Goal: Feedback & Contribution: Contribute content

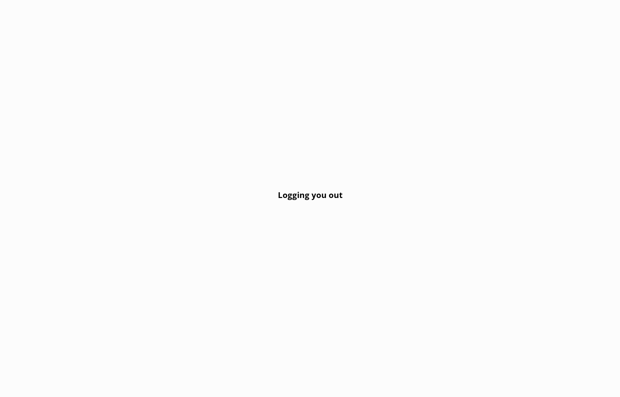
drag, startPoint x: 130, startPoint y: 85, endPoint x: 111, endPoint y: 65, distance: 27.8
click at [129, 85] on div "Logging you out" at bounding box center [310, 198] width 620 height 397
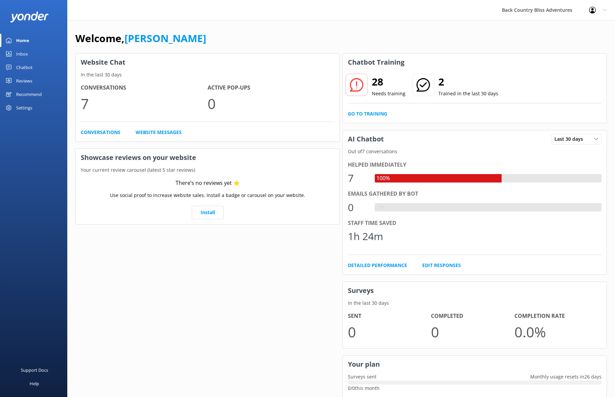
click at [374, 83] on h2 "28" at bounding box center [389, 82] width 34 height 16
click at [358, 84] on icon at bounding box center [356, 84] width 13 height 13
click at [380, 114] on link "Go to Training" at bounding box center [367, 113] width 39 height 7
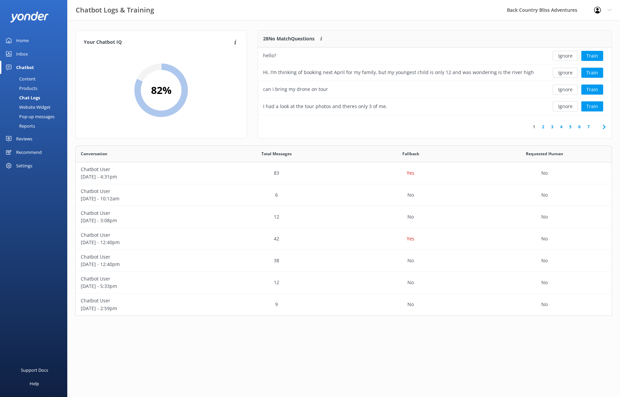
scroll to position [79, 348]
click at [599, 90] on button "Train" at bounding box center [592, 89] width 22 height 10
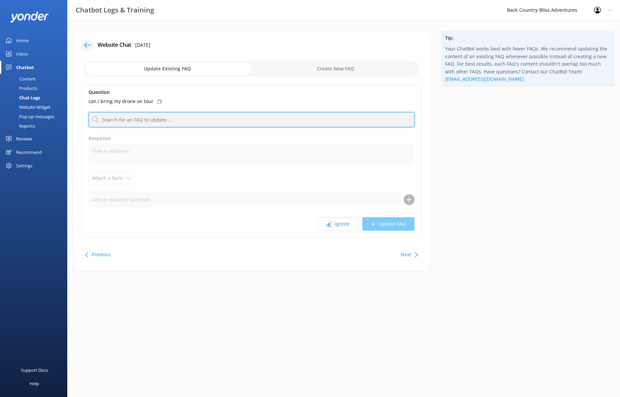
click at [138, 121] on input "text" at bounding box center [251, 119] width 326 height 15
click at [165, 119] on input "text" at bounding box center [251, 119] width 326 height 15
type input "d"
type input "what"
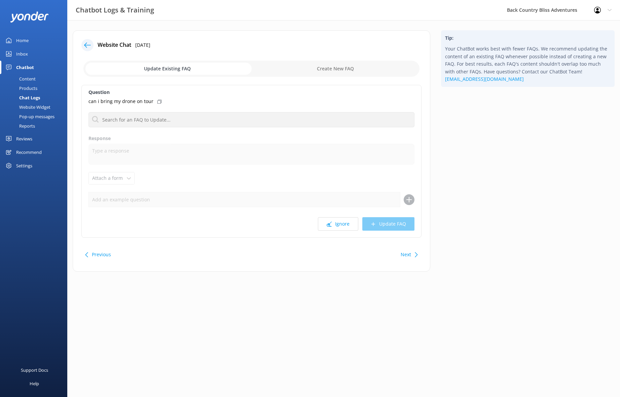
click at [400, 224] on div "Ignore Update FAQ" at bounding box center [251, 223] width 326 height 13
click at [408, 199] on use at bounding box center [409, 199] width 6 height 6
click at [344, 68] on input "checkbox" at bounding box center [251, 69] width 336 height 16
checkbox input "true"
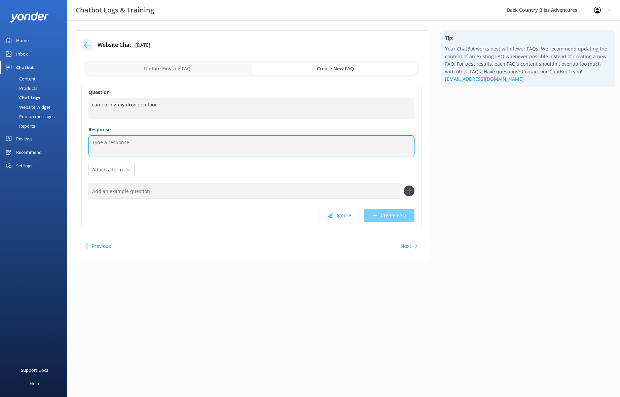
click at [140, 145] on textarea at bounding box center [251, 145] width 326 height 21
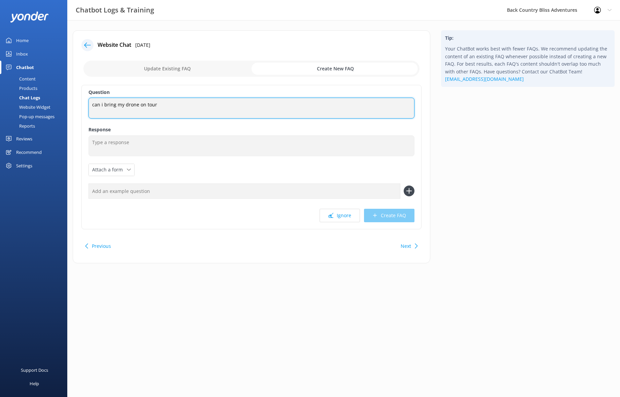
click at [131, 104] on textarea "can i bring my drone on tour" at bounding box center [251, 108] width 326 height 21
click at [121, 103] on textarea "can i bring my drone on tour" at bounding box center [251, 108] width 326 height 21
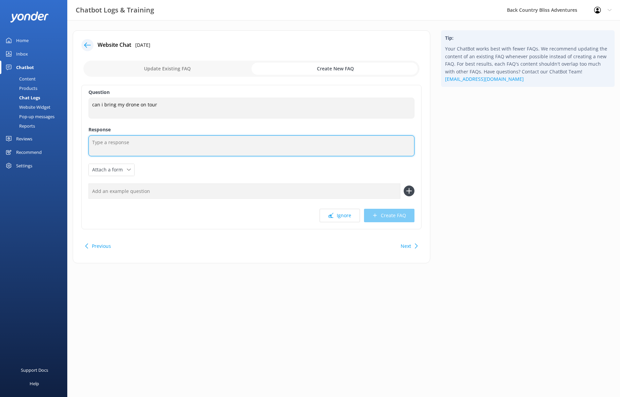
click at [156, 144] on textarea at bounding box center [251, 145] width 326 height 21
paste textarea "For the comfort and enjoyment of all guests, drones aren’t permitted on our gro…"
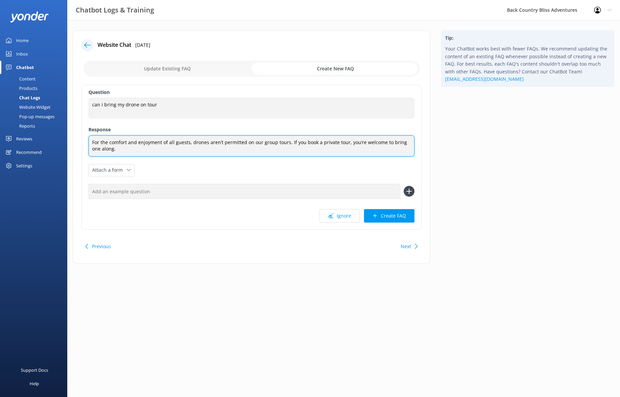
type textarea "For the comfort and enjoyment of all guests, drones aren’t permitted on our gro…"
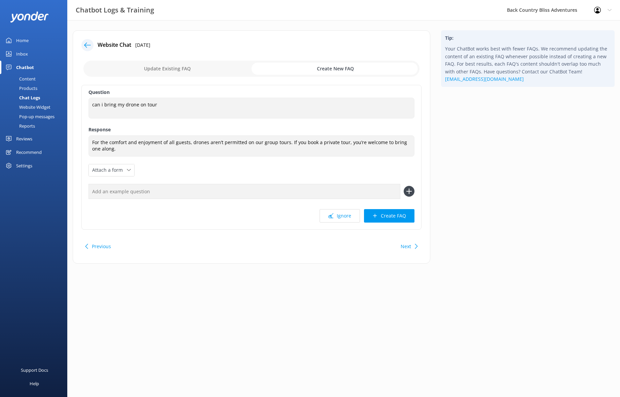
click at [221, 166] on div "Question can i bring my drone on tour can i bring my drone on tour Response For…" at bounding box center [251, 157] width 340 height 145
click at [140, 193] on input "text" at bounding box center [244, 191] width 312 height 15
type input "Can i bring my drone on tour?"
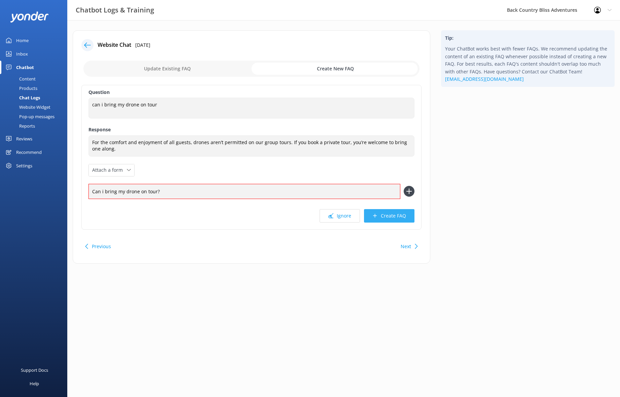
click at [399, 216] on button "Create FAQ" at bounding box center [389, 215] width 50 height 13
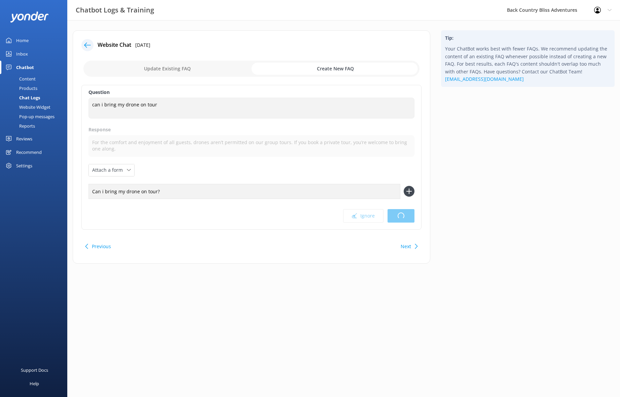
click at [255, 220] on div "Ignore Loading.." at bounding box center [251, 215] width 326 height 13
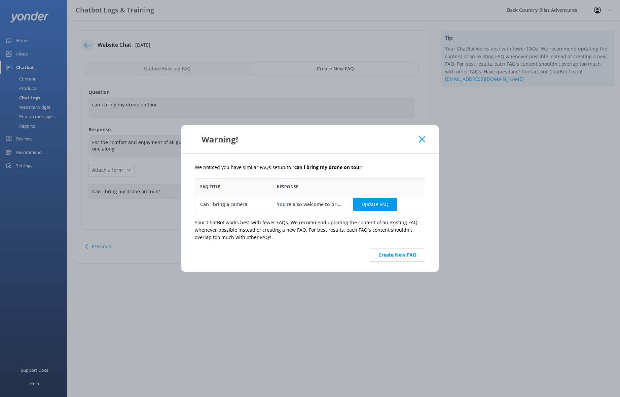
scroll to position [2, 0]
click at [368, 202] on button "Update FAQ" at bounding box center [375, 202] width 44 height 13
checkbox input "false"
type textarea "You're also welcome to bring a waterproof camera - just make sure it’s secured …"
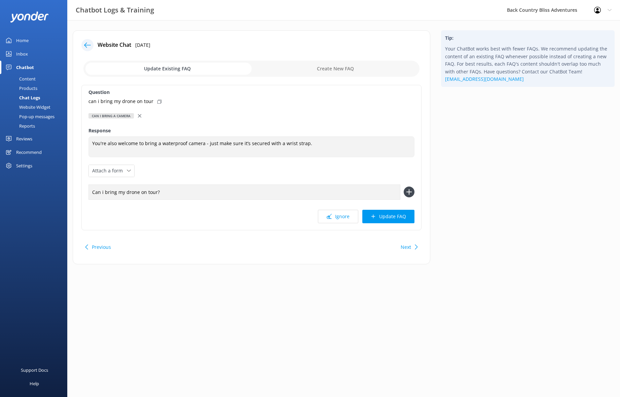
click at [122, 116] on div "Can I bring a camera" at bounding box center [110, 115] width 45 height 5
click at [113, 117] on div "Can I bring a camera" at bounding box center [110, 115] width 45 height 5
click at [393, 218] on button "Update FAQ" at bounding box center [388, 216] width 52 height 13
click at [270, 110] on div "Question can i bring my drone on tour Can I bring a camera What are the current…" at bounding box center [251, 157] width 340 height 145
click at [171, 193] on input "Can i bring my drone on tour?" at bounding box center [244, 191] width 312 height 15
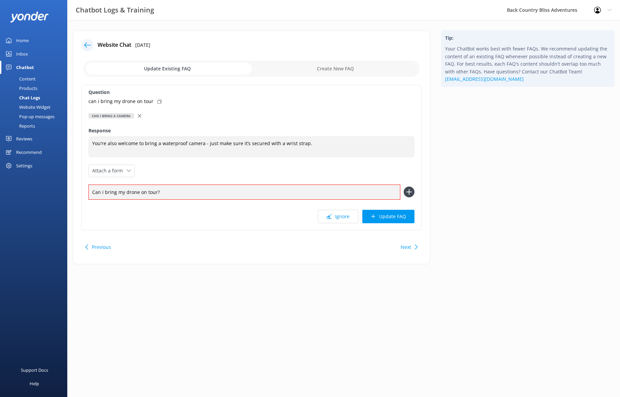
click at [123, 116] on div "Can I bring a camera" at bounding box center [110, 115] width 45 height 5
click at [122, 103] on p "can i bring my drone on tour" at bounding box center [120, 101] width 65 height 7
click at [135, 102] on p "can i bring my drone on tour" at bounding box center [120, 101] width 65 height 7
click at [157, 101] on icon at bounding box center [159, 102] width 4 height 4
click at [135, 101] on p "can i bring my drone on tour" at bounding box center [120, 101] width 65 height 7
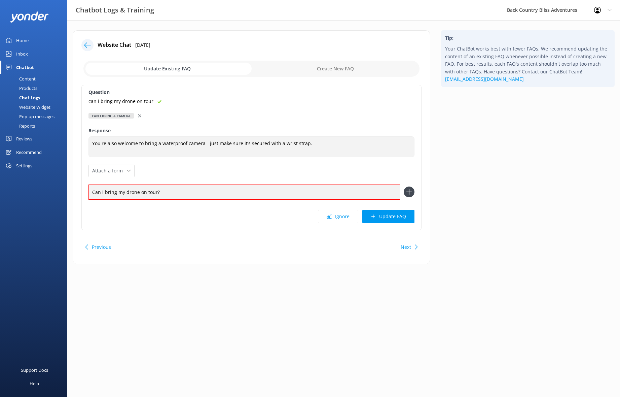
click at [193, 103] on div "can i bring my drone on tour" at bounding box center [251, 101] width 326 height 7
click at [386, 218] on button "Update FAQ" at bounding box center [388, 216] width 52 height 13
click at [408, 192] on use at bounding box center [409, 192] width 6 height 6
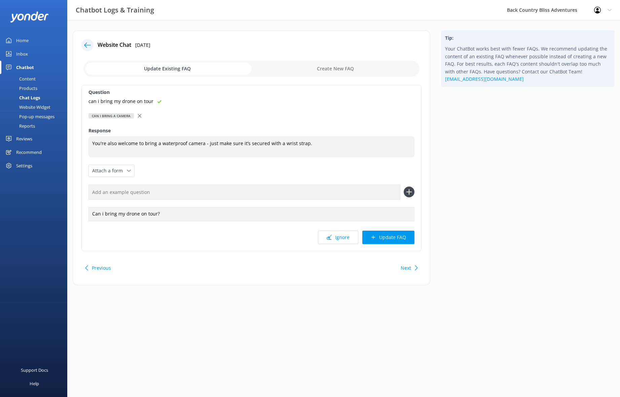
click at [226, 239] on div "Ignore Update FAQ" at bounding box center [251, 236] width 326 height 13
click at [399, 238] on button "Update FAQ" at bounding box center [388, 236] width 52 height 13
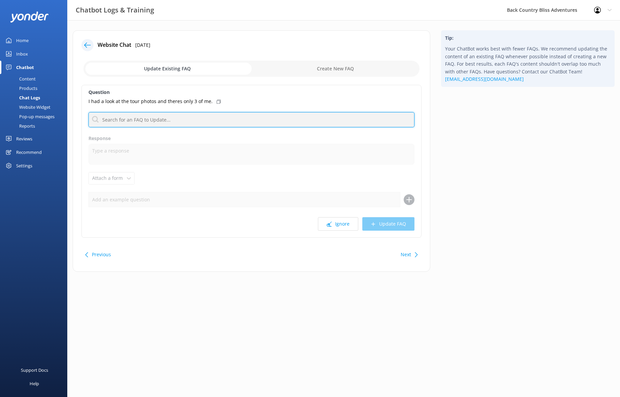
click at [171, 122] on input "text" at bounding box center [251, 119] width 326 height 15
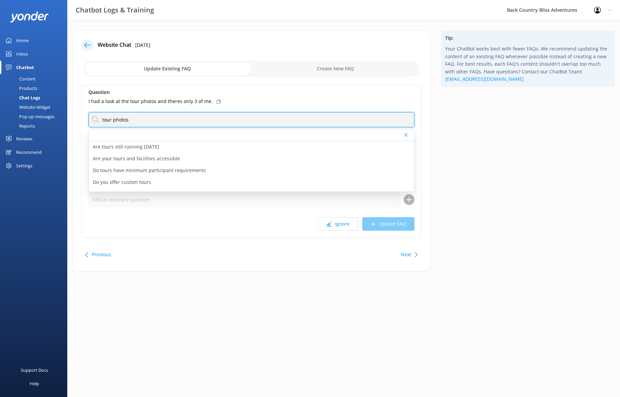
type input "tour photos"
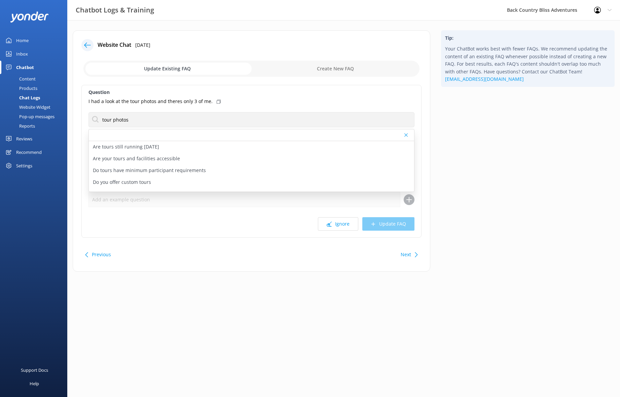
click at [163, 100] on p "I had a look at the tour photos and theres only 3 of me." at bounding box center [150, 101] width 124 height 7
click at [304, 95] on label "Question" at bounding box center [251, 91] width 326 height 7
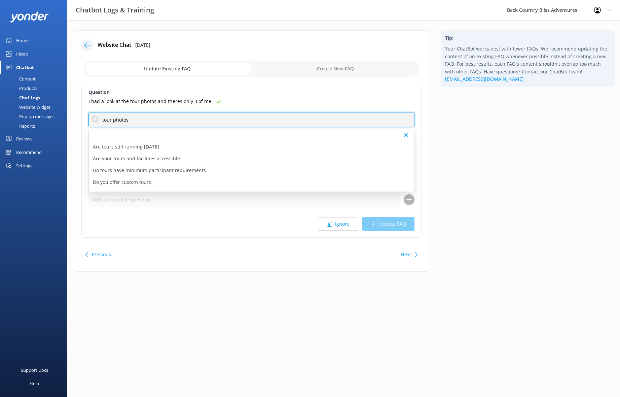
click at [141, 121] on input "tour photos" at bounding box center [251, 119] width 326 height 15
click at [146, 118] on input "tour photos" at bounding box center [251, 119] width 326 height 15
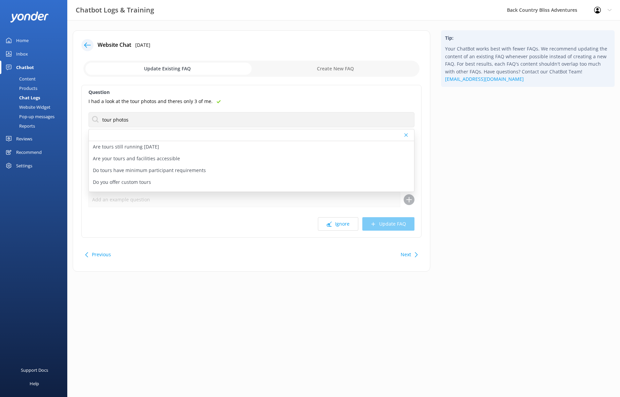
click at [310, 97] on div "Question I had a look at the tour photos and theres only 3 of me. tour photos A…" at bounding box center [251, 161] width 340 height 153
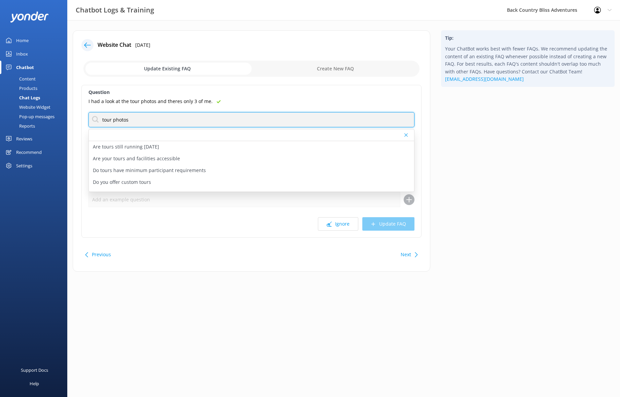
click at [137, 118] on input "tour photos" at bounding box center [251, 119] width 326 height 15
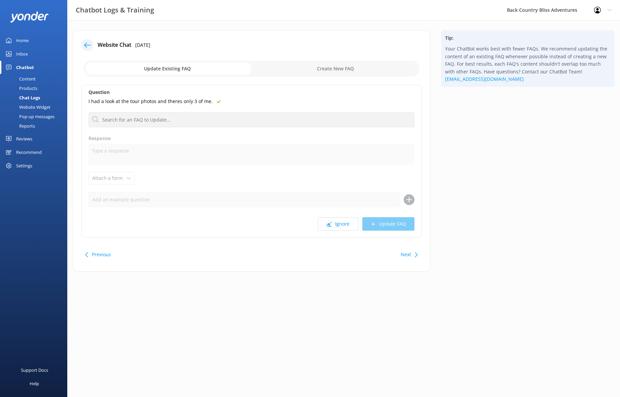
click at [383, 226] on div "Ignore Update FAQ" at bounding box center [251, 223] width 326 height 13
click at [343, 70] on input "checkbox" at bounding box center [251, 69] width 336 height 16
checkbox input "true"
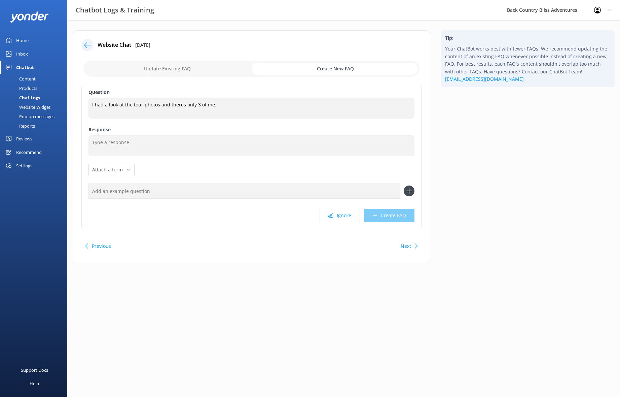
click at [164, 194] on input "text" at bounding box center [244, 190] width 312 height 15
paste input "I had a look at the tour photos and theres only 3 of me."
click at [201, 209] on div "Ignore Create FAQ" at bounding box center [251, 215] width 326 height 13
click at [227, 190] on input "I had a look at the tour photos and theres only 3 of me." at bounding box center [244, 190] width 312 height 15
type input "I had a look at the tour photos and theres only 3 of me."
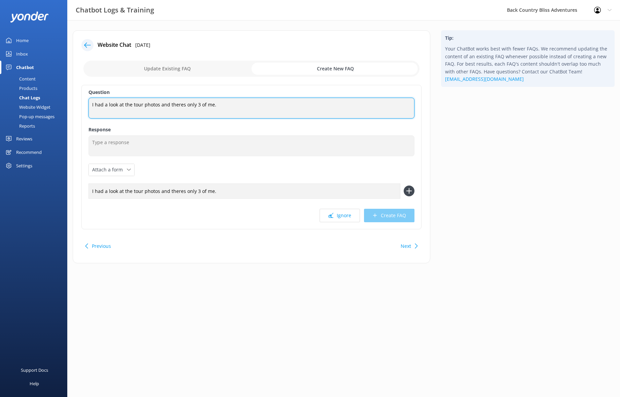
click at [210, 113] on textarea "I had a look at the tour photos and theres only 3 of me." at bounding box center [251, 108] width 326 height 21
drag, startPoint x: 229, startPoint y: 106, endPoint x: 60, endPoint y: 105, distance: 168.8
click at [88, 105] on textarea "I had a look at the tour photos and theres only 3 of me." at bounding box center [251, 108] width 326 height 21
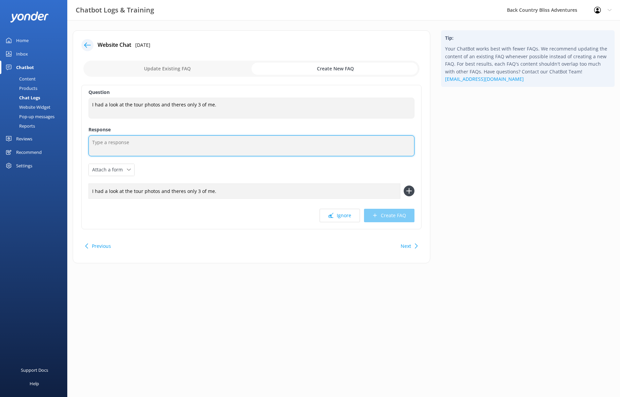
click at [129, 141] on textarea at bounding box center [251, 145] width 326 height 21
paste textarea "all the photos from the day are placed in the same folder, so it’s worth scroll…"
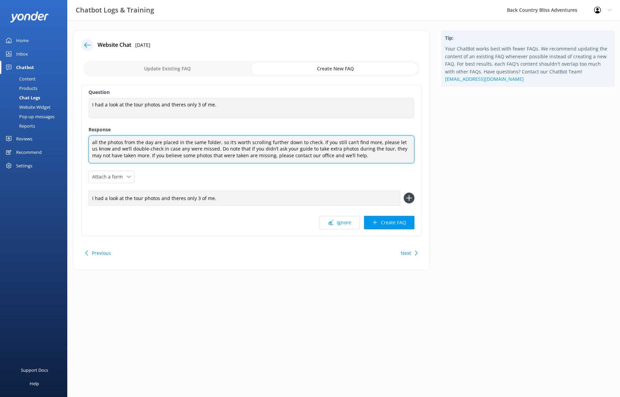
click at [95, 142] on textarea "all the photos from the day are placed in the same folder, so it’s worth scroll…" at bounding box center [251, 149] width 326 height 28
click at [162, 140] on textarea "All the photos from the day are placed in the same folder, so it’s worth scroll…" at bounding box center [251, 149] width 326 height 28
click at [107, 143] on textarea "All the photos from the day are placed in the same folder, so it’s worth scroll…" at bounding box center [251, 149] width 326 height 28
drag, startPoint x: 219, startPoint y: 149, endPoint x: 139, endPoint y: 155, distance: 80.2
click at [139, 155] on textarea "All the tour photos from the day are placed in the same folder, so it’s worth s…" at bounding box center [251, 149] width 326 height 28
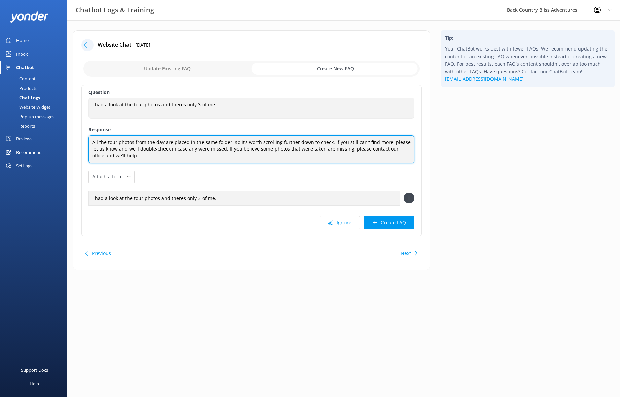
click at [245, 156] on textarea "All the tour photos from the day are placed in the same folder, so it’s worth s…" at bounding box center [251, 149] width 326 height 28
click at [219, 148] on textarea "All the tour photos from the day are placed in the same folder, so it’s worth s…" at bounding box center [251, 149] width 326 height 28
click at [182, 156] on textarea "All the tour photos from the day are placed in the same folder, so it’s worth s…" at bounding box center [251, 149] width 326 height 28
drag, startPoint x: 216, startPoint y: 149, endPoint x: 327, endPoint y: 143, distance: 111.1
click at [327, 143] on textarea "All the tour photos from the day are placed in the same folder, so it’s worth s…" at bounding box center [251, 149] width 326 height 28
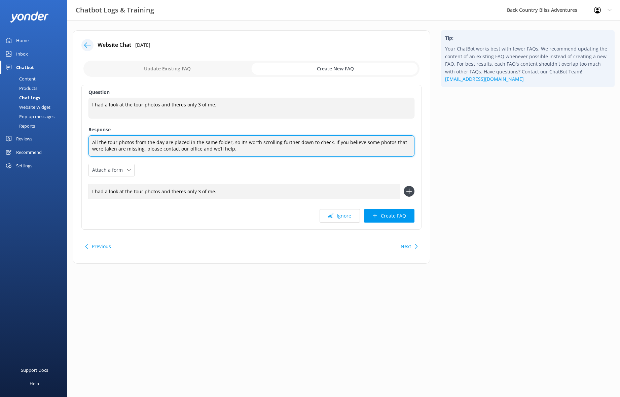
click at [376, 148] on textarea "All the tour photos from the day are placed in the same folder, so it’s worth s…" at bounding box center [251, 145] width 326 height 21
click at [257, 146] on textarea "All the tour photos from the day are placed in the same folder, so it’s worth s…" at bounding box center [251, 145] width 326 height 21
click at [237, 151] on textarea "All the tour photos from the day are placed in the same folder, so it’s worth s…" at bounding box center [251, 145] width 326 height 21
click at [224, 148] on textarea "All the tour photos from the day are placed in the same folder, so it’s worth s…" at bounding box center [251, 145] width 326 height 21
click at [209, 148] on textarea "All the tour photos from the day are placed in the same folder, so it’s worth s…" at bounding box center [251, 145] width 326 height 21
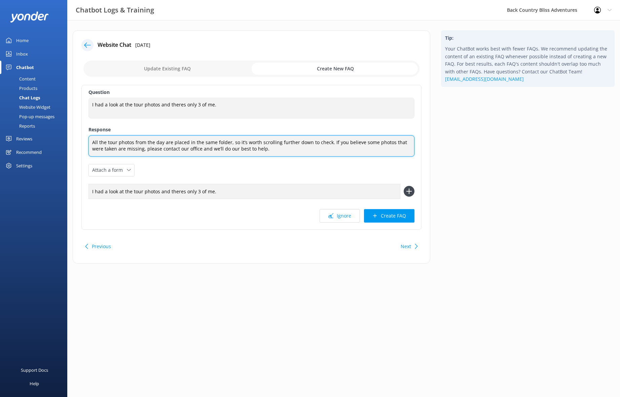
type textarea "All the tour photos from the day are placed in the same folder, so it’s worth s…"
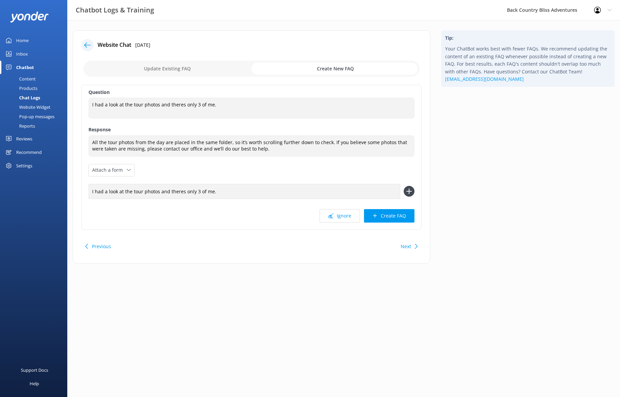
click at [316, 167] on div "Question I had a look at the tour photos and theres only 3 of me. I had a look …" at bounding box center [251, 157] width 340 height 145
click at [410, 191] on use at bounding box center [409, 191] width 6 height 6
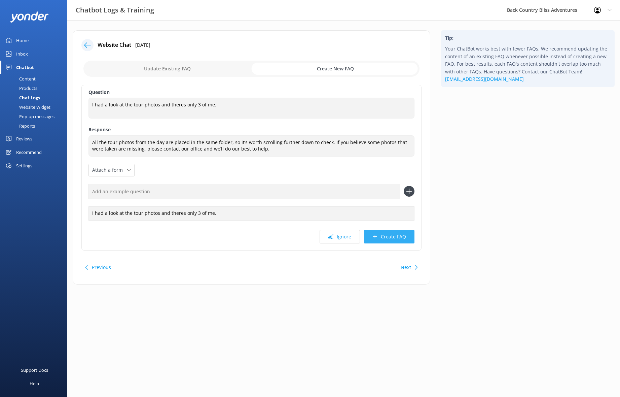
click at [394, 238] on button "Create FAQ" at bounding box center [389, 236] width 50 height 13
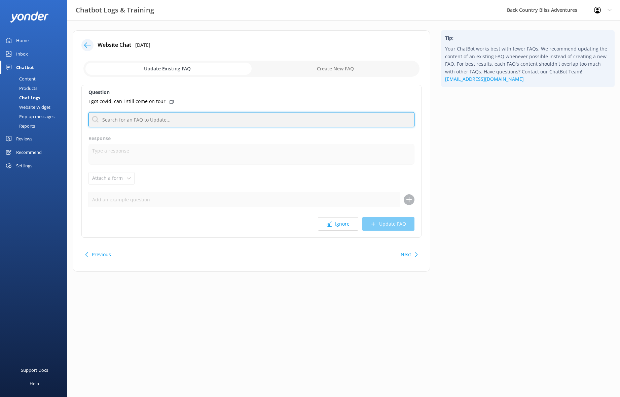
click at [183, 119] on input "text" at bounding box center [251, 119] width 326 height 15
type input "covid"
click at [182, 119] on input "covid" at bounding box center [251, 119] width 326 height 15
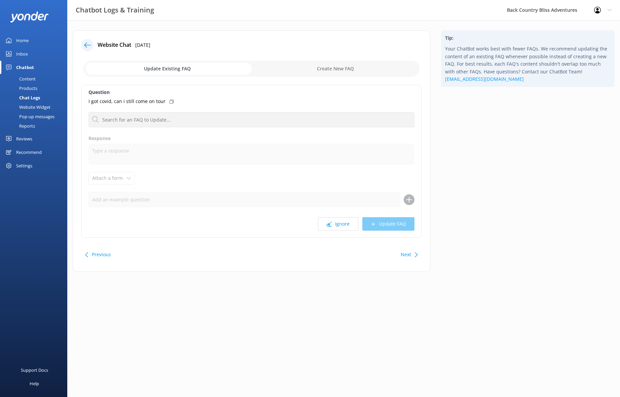
drag, startPoint x: 170, startPoint y: 101, endPoint x: 180, endPoint y: 102, distance: 9.5
click at [170, 101] on icon at bounding box center [172, 102] width 4 height 4
click at [343, 67] on input "checkbox" at bounding box center [251, 69] width 336 height 16
checkbox input "true"
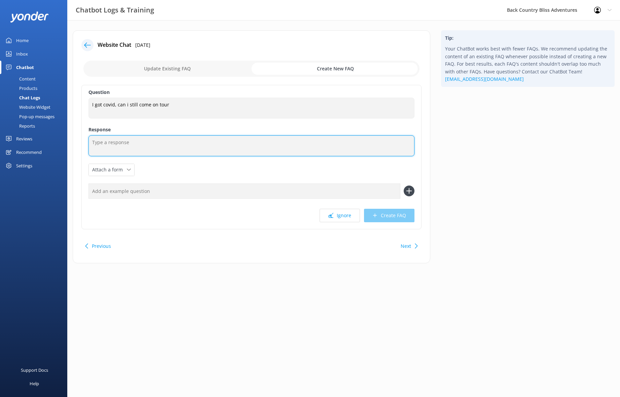
click at [144, 140] on textarea at bounding box center [251, 145] width 326 height 21
paste textarea "We ask that, for everyone’s safety, you only join our tour once you’ve recovere…"
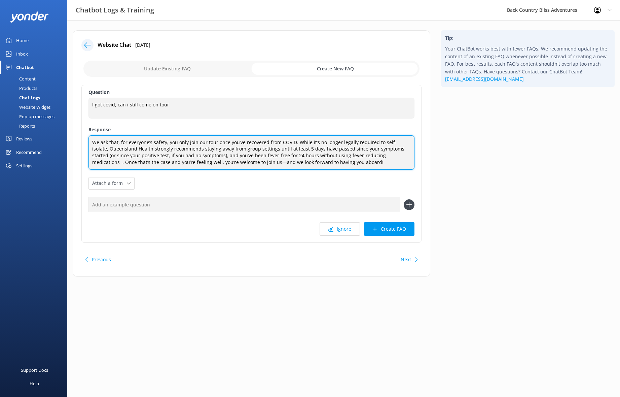
click at [119, 144] on textarea "We ask that, for everyone’s safety, you only join our tour once you’ve recovere…" at bounding box center [251, 152] width 326 height 34
click at [132, 143] on textarea "We ask that, for everyone’s safety, you only join our tour once you’ve recovere…" at bounding box center [251, 152] width 326 height 34
click at [195, 149] on textarea "We ask that, for everyone’s safety, you only join our tour once you’ve recovere…" at bounding box center [251, 152] width 326 height 34
click at [236, 153] on textarea "We ask that, for everyone’s safety, you only join our tour once you’ve recovere…" at bounding box center [251, 152] width 326 height 34
drag, startPoint x: 169, startPoint y: 143, endPoint x: 311, endPoint y: 152, distance: 142.5
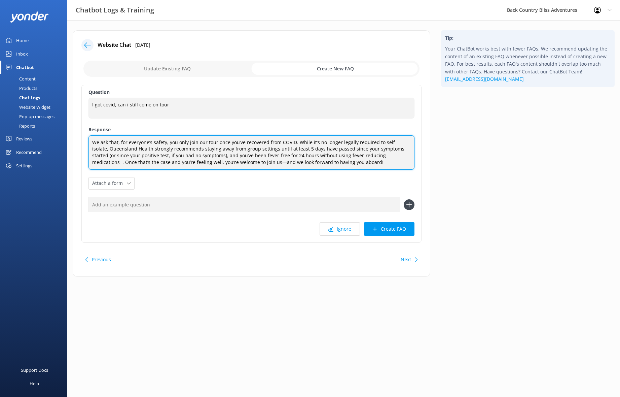
click at [311, 152] on textarea "We ask that, for everyone’s safety, you only join our tour once you’ve recovere…" at bounding box center [251, 152] width 326 height 34
drag, startPoint x: 326, startPoint y: 158, endPoint x: 314, endPoint y: 150, distance: 13.5
click at [325, 158] on textarea "We ask that, for everyone’s safety, you only join our tour once you’ve recovere…" at bounding box center [251, 152] width 326 height 34
drag, startPoint x: 297, startPoint y: 141, endPoint x: 349, endPoint y: 174, distance: 61.5
click at [349, 170] on textarea "We ask that, for everyone’s safety, you only join our tour once you’ve recovere…" at bounding box center [251, 152] width 326 height 34
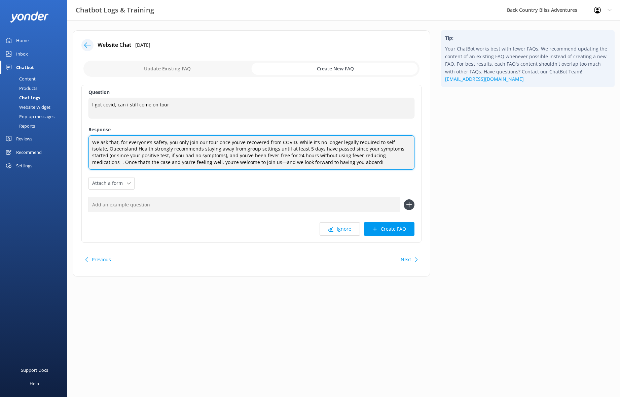
paste textarea "Guests who have COVID, or are still showing symptoms, can’t join our tours. You…"
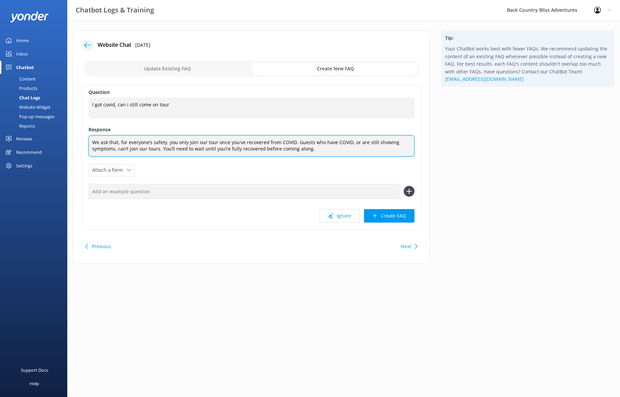
click at [324, 148] on textarea "We ask that, for everyone’s safety, you only join our tour once you’ve recovere…" at bounding box center [251, 145] width 326 height 21
drag, startPoint x: 296, startPoint y: 142, endPoint x: 161, endPoint y: 147, distance: 134.6
click at [161, 147] on textarea "We ask that, for everyone’s safety, you only join our tour once you’ve recovere…" at bounding box center [251, 145] width 326 height 21
click at [209, 150] on textarea "We ask that, for everyone’s safety, you only join our tour once you’ve recovere…" at bounding box center [251, 145] width 326 height 21
click at [294, 143] on textarea "We ask that, for everyone’s safety, you only join our tour once you’ve recovere…" at bounding box center [251, 145] width 326 height 21
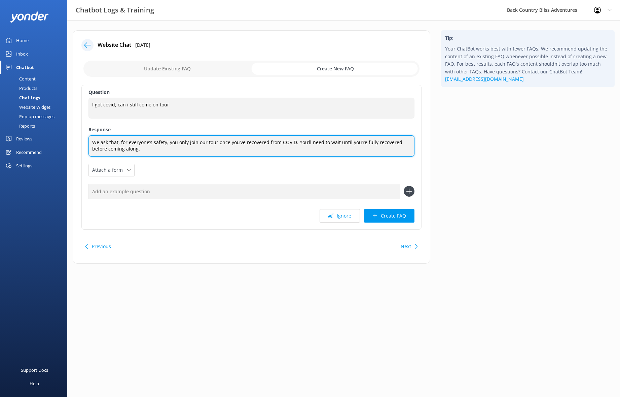
click at [296, 142] on textarea "We ask that, for everyone’s safety, you only join our tour once you’ve recovere…" at bounding box center [251, 145] width 326 height 21
click at [344, 148] on textarea "We ask that, for everyone’s safety, you only join our tour once you’ve recovere…" at bounding box center [251, 145] width 326 height 21
click at [166, 152] on textarea "We ask that, for everyone’s safety, you only join our tour once you’ve recovere…" at bounding box center [251, 145] width 326 height 21
type textarea "We ask that, for everyone’s safety, you only join our tour once you’ve recovere…"
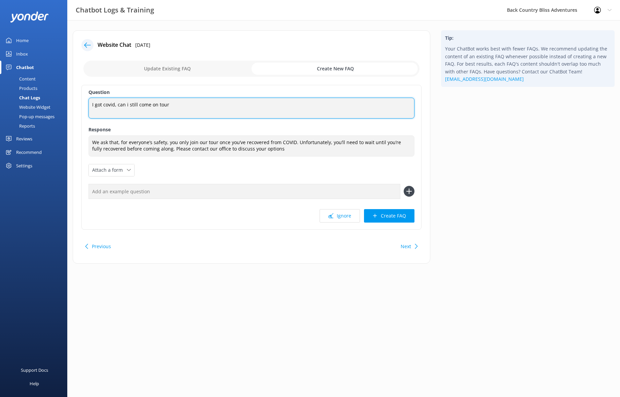
click at [145, 108] on textarea "I got covid, can i still come on tour" at bounding box center [251, 108] width 326 height 21
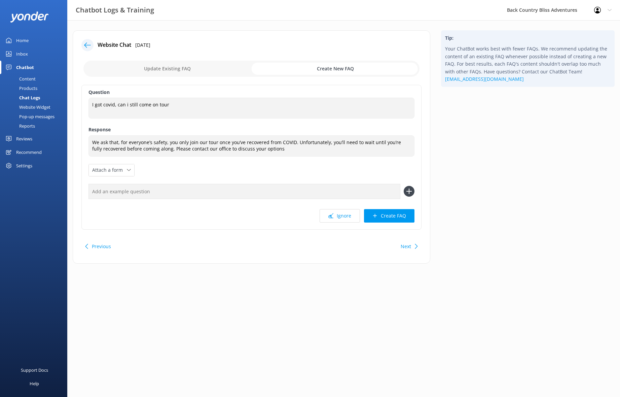
click at [151, 190] on input "text" at bounding box center [244, 191] width 312 height 15
type input "I have Covid can i still come on tour?"
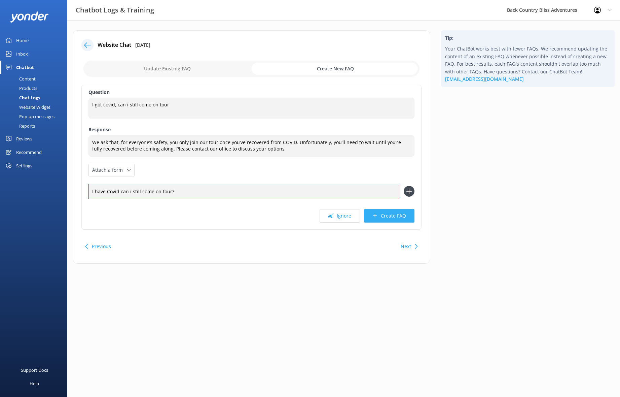
click at [394, 216] on button "Create FAQ" at bounding box center [389, 215] width 50 height 13
click at [408, 192] on use at bounding box center [409, 191] width 6 height 6
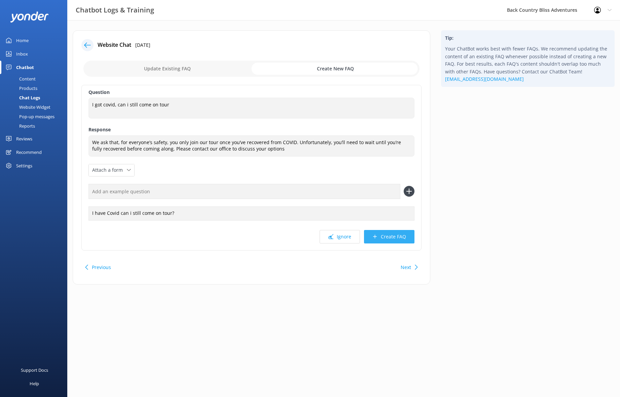
click at [401, 237] on button "Create FAQ" at bounding box center [389, 236] width 50 height 13
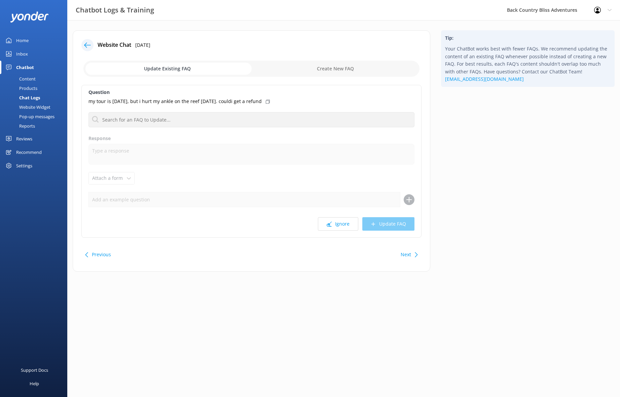
click at [270, 100] on icon at bounding box center [268, 102] width 4 height 4
click at [347, 68] on input "checkbox" at bounding box center [251, 69] width 336 height 16
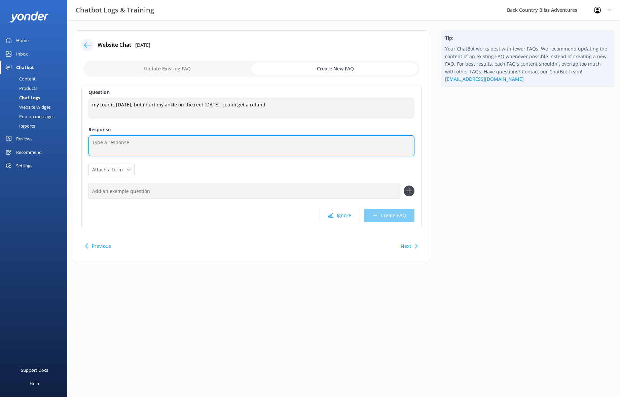
click at [161, 148] on textarea at bounding box center [251, 145] width 326 height 21
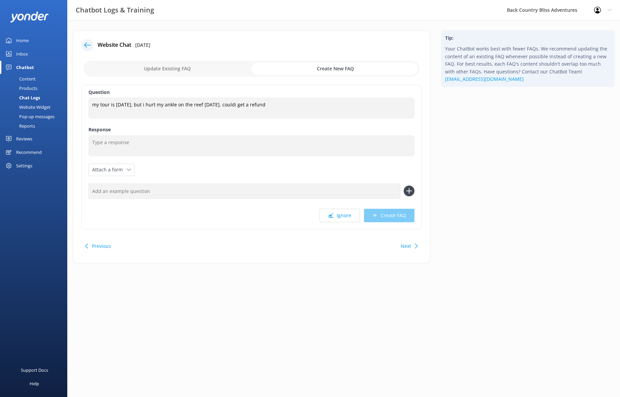
click at [174, 69] on input "checkbox" at bounding box center [251, 69] width 336 height 16
checkbox input "false"
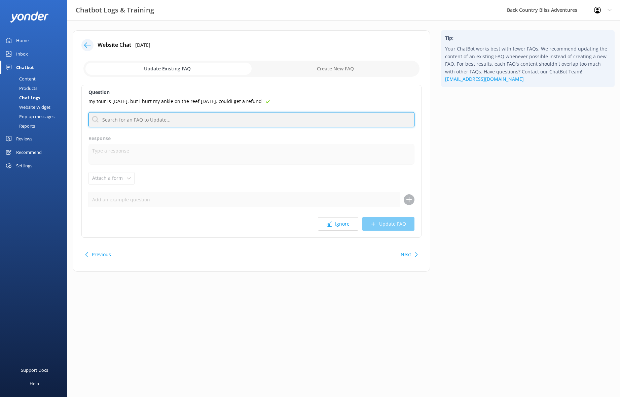
click at [134, 121] on input "text" at bounding box center [251, 119] width 326 height 15
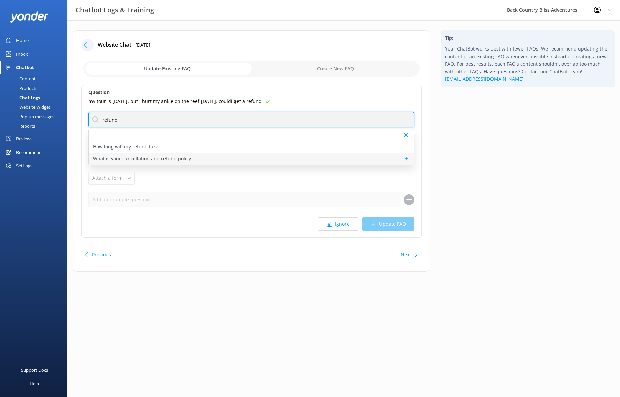
type input "refund"
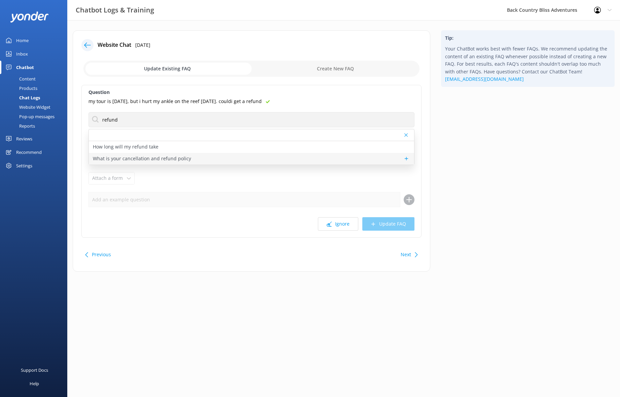
click at [175, 159] on p "What is your cancellation and refund policy" at bounding box center [142, 158] width 98 height 7
type textarea "You can cancel for free if it’s more than 3 days before your tour. Cancellation…"
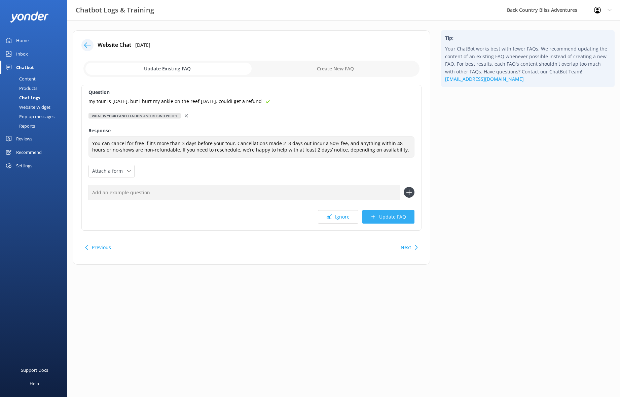
click at [394, 215] on button "Update FAQ" at bounding box center [388, 216] width 52 height 13
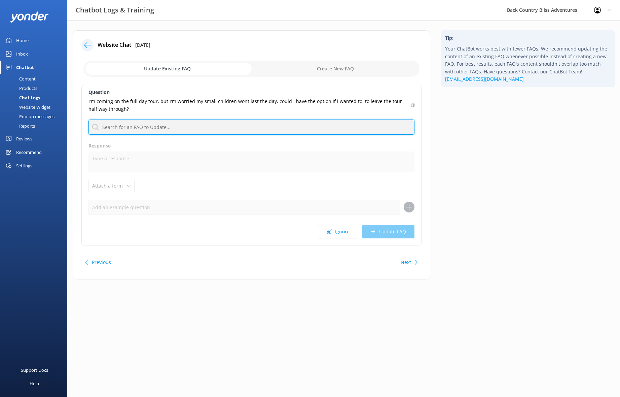
click at [185, 128] on input "text" at bounding box center [251, 126] width 326 height 15
click at [178, 126] on input "er" at bounding box center [251, 126] width 326 height 15
type input "refund"
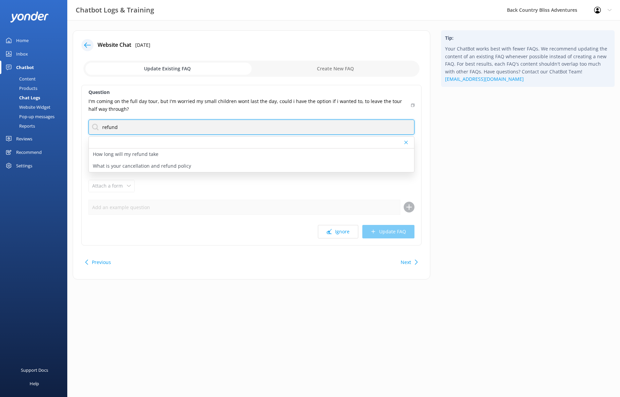
click at [146, 125] on input "refund" at bounding box center [251, 126] width 326 height 15
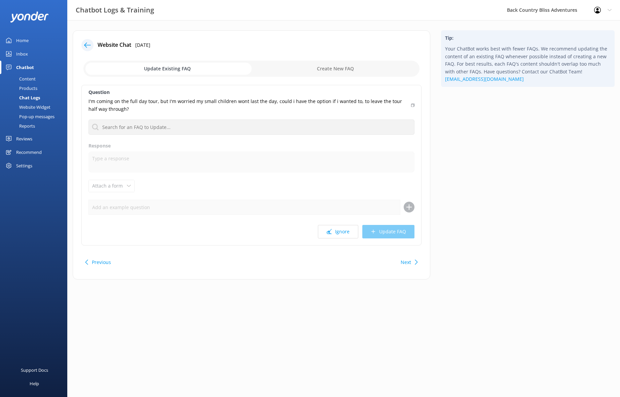
click at [151, 112] on p "I'm coming on the full day tour, but I'm worried my small children wont last th…" at bounding box center [247, 105] width 318 height 15
click at [350, 66] on input "checkbox" at bounding box center [251, 69] width 336 height 16
checkbox input "true"
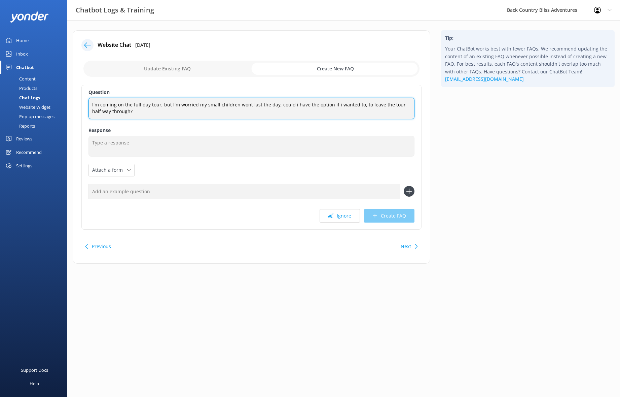
drag, startPoint x: 135, startPoint y: 112, endPoint x: 76, endPoint y: 105, distance: 59.9
click at [88, 105] on textarea "I'm coming on the full day tour, but I'm worried my small children wont last th…" at bounding box center [251, 108] width 326 height 21
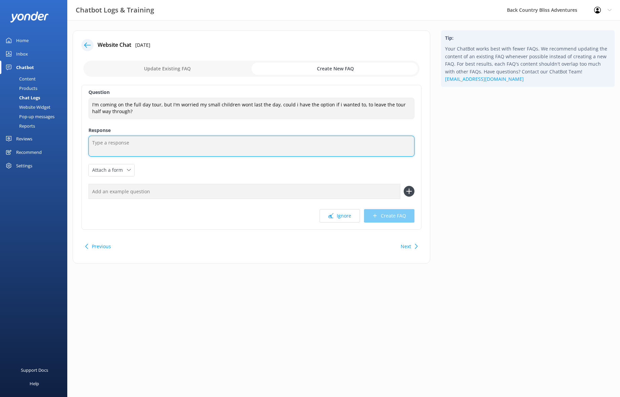
click at [156, 146] on textarea at bounding box center [251, 146] width 326 height 21
paste textarea "Many families with young children join our tours and find they manage really we…"
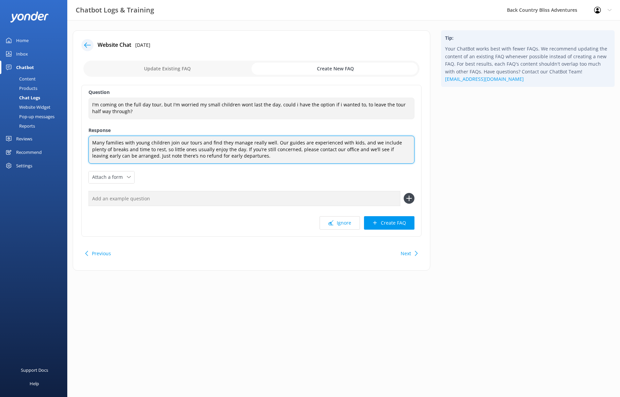
type textarea "Many families with young children join our tours and find they manage really we…"
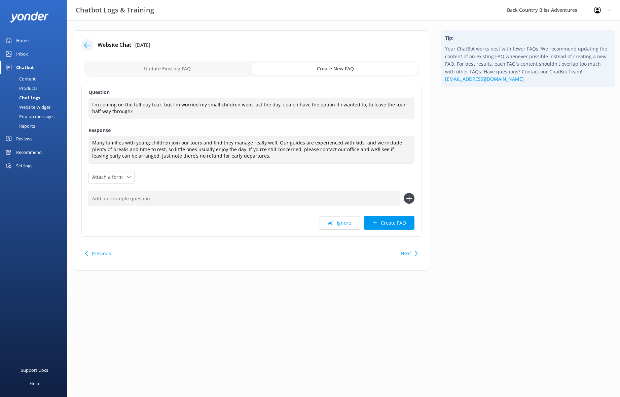
click at [158, 199] on input "text" at bounding box center [244, 198] width 312 height 15
type input "Can i leave the tour early if my child is tired?"
click at [410, 197] on icon at bounding box center [409, 198] width 11 height 11
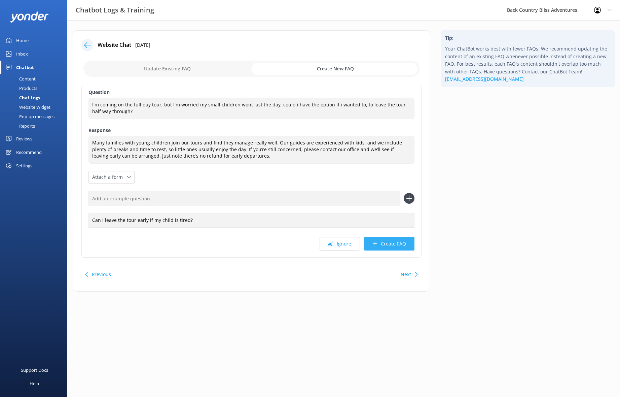
click at [396, 241] on button "Create FAQ" at bounding box center [389, 243] width 50 height 13
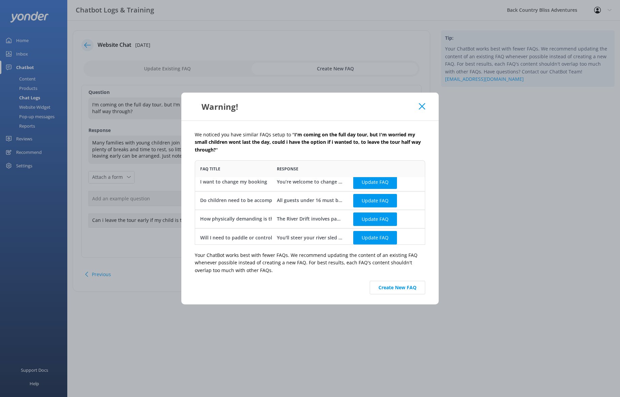
scroll to position [7, 0]
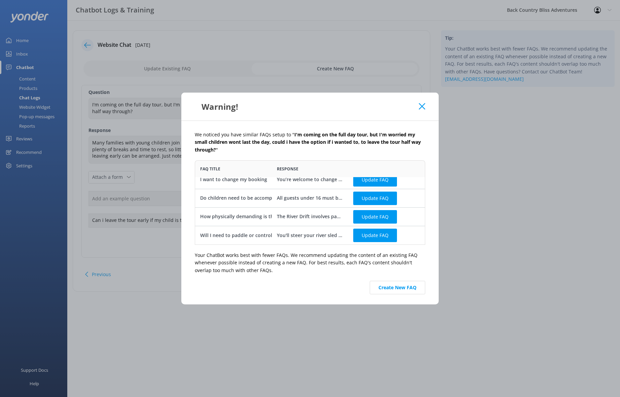
click at [242, 218] on div "How physically demanding is the tour" at bounding box center [243, 216] width 87 height 7
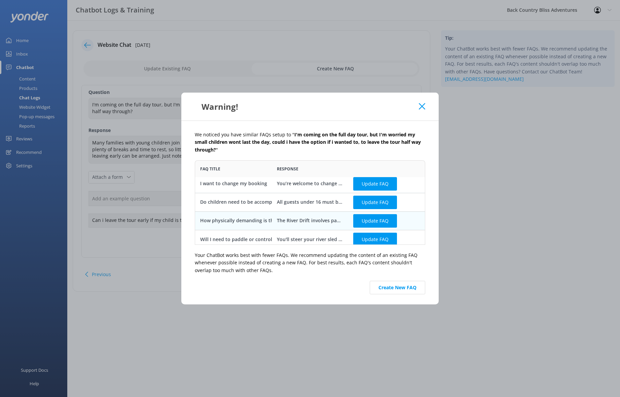
scroll to position [0, 0]
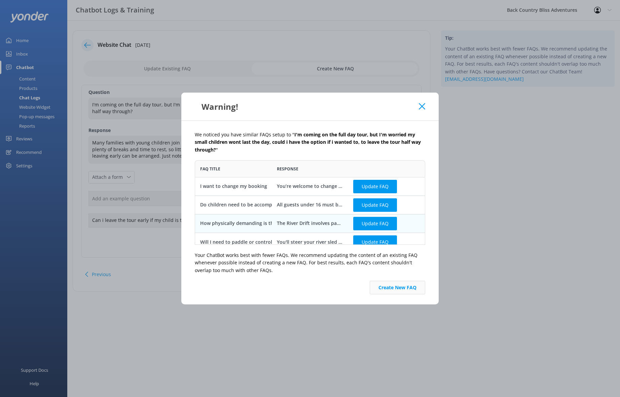
click at [404, 288] on button "Create New FAQ" at bounding box center [397, 286] width 55 height 13
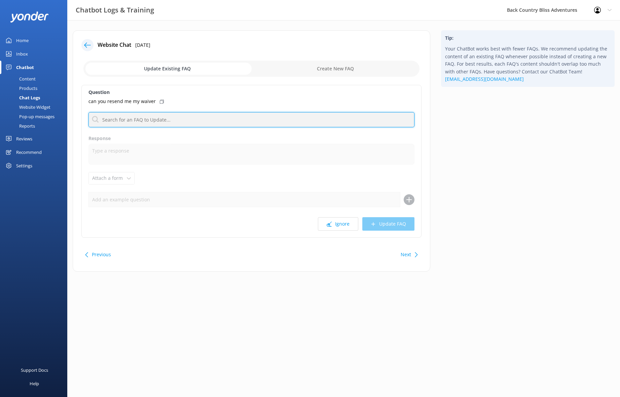
click at [130, 119] on input "text" at bounding box center [251, 119] width 326 height 15
type input "waiver"
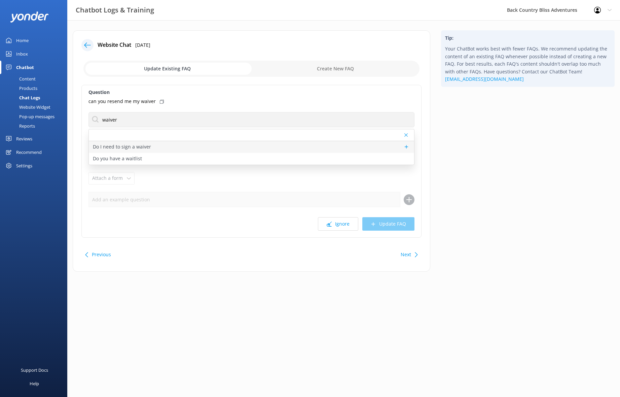
click at [157, 146] on div "Do I need to sign a waiver" at bounding box center [251, 147] width 325 height 12
type textarea "To participate in our tour all guests must complete their own medical declarati…"
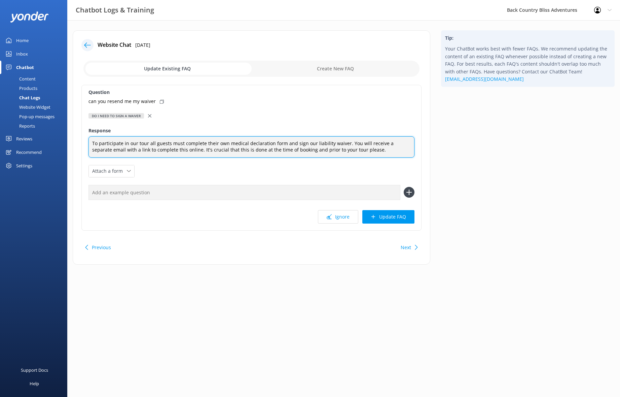
click at [380, 151] on textarea "To participate in our tour all guests must complete their own medical declarati…" at bounding box center [251, 146] width 326 height 21
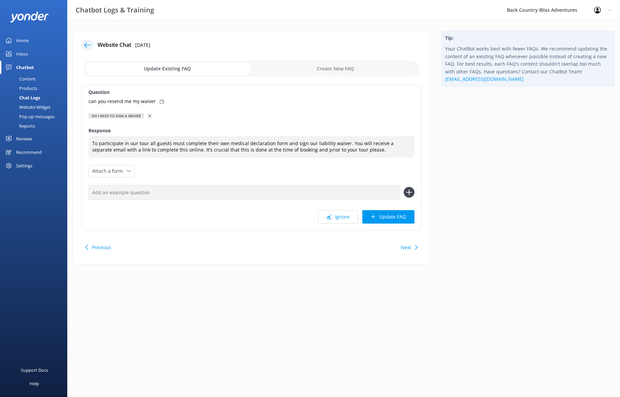
click at [191, 195] on input "text" at bounding box center [244, 192] width 312 height 15
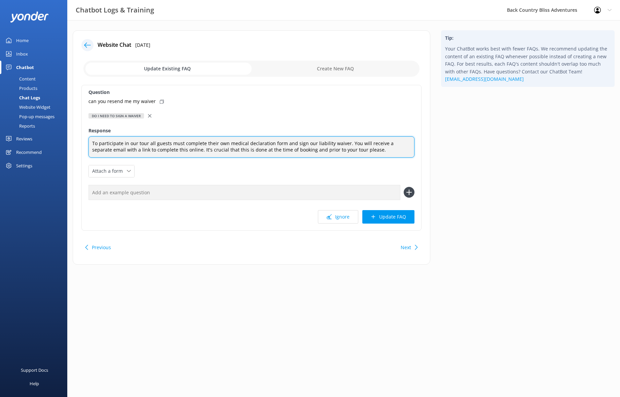
click at [387, 151] on textarea "To participate in our tour all guests must complete their own medical declarati…" at bounding box center [251, 146] width 326 height 21
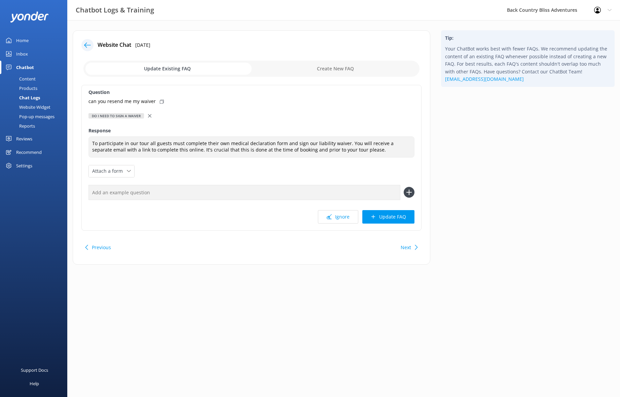
click at [160, 100] on icon at bounding box center [162, 102] width 4 height 4
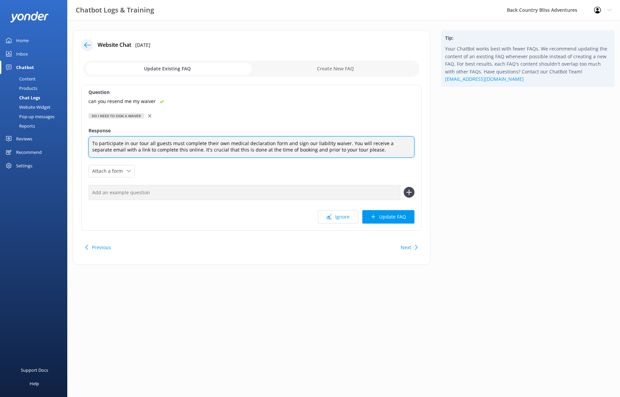
click at [128, 147] on textarea "To participate in our tour all guests must complete their own medical declarati…" at bounding box center [251, 146] width 326 height 21
click at [205, 145] on textarea "To participate in our tour all guests must complete their own medical declarati…" at bounding box center [251, 146] width 326 height 21
click at [325, 152] on textarea "To participate in our tour all guests must complete their own medical declarati…" at bounding box center [251, 146] width 326 height 21
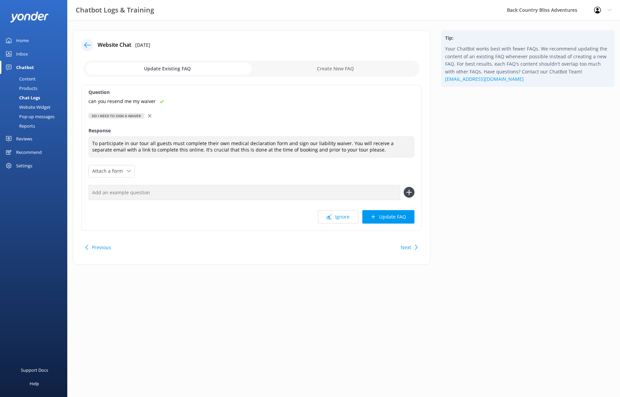
click at [341, 68] on input "checkbox" at bounding box center [251, 69] width 336 height 16
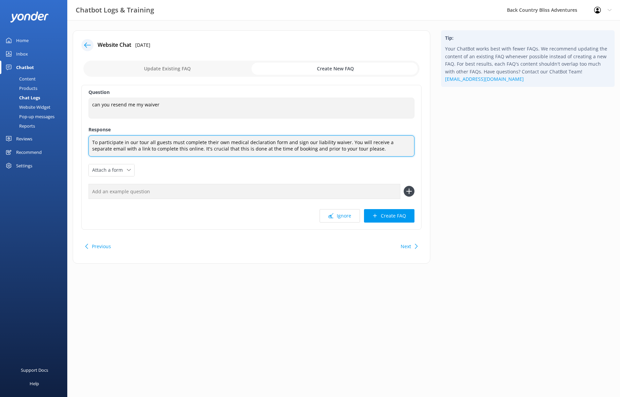
click at [293, 141] on textarea "To participate in our tour all guests must complete their own medical declarati…" at bounding box center [251, 145] width 326 height 21
drag, startPoint x: 374, startPoint y: 150, endPoint x: 4, endPoint y: 122, distance: 371.3
click at [88, 135] on textarea "To participate in our tour all guests must complete their own medical declarati…" at bounding box center [251, 145] width 326 height 21
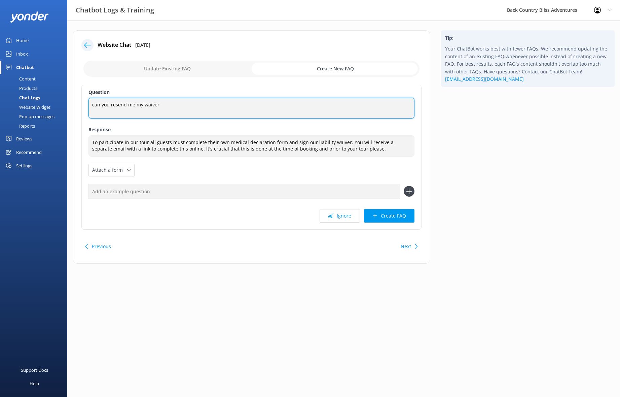
click at [159, 107] on textarea "can you resend me my waiver" at bounding box center [251, 108] width 326 height 21
drag, startPoint x: 182, startPoint y: 106, endPoint x: 39, endPoint y: 105, distance: 142.6
click at [88, 105] on textarea "can you resend me my waiver" at bounding box center [251, 108] width 326 height 21
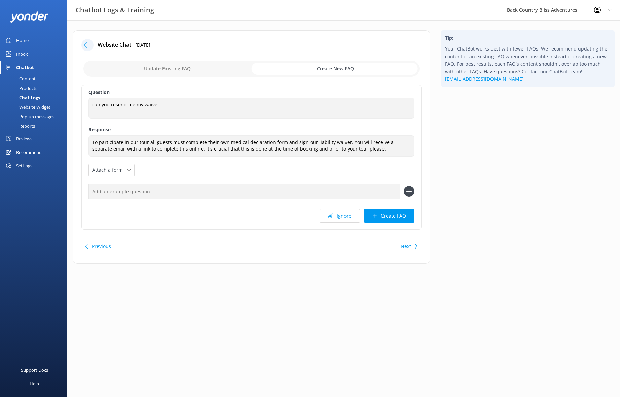
click at [332, 70] on input "checkbox" at bounding box center [251, 69] width 336 height 16
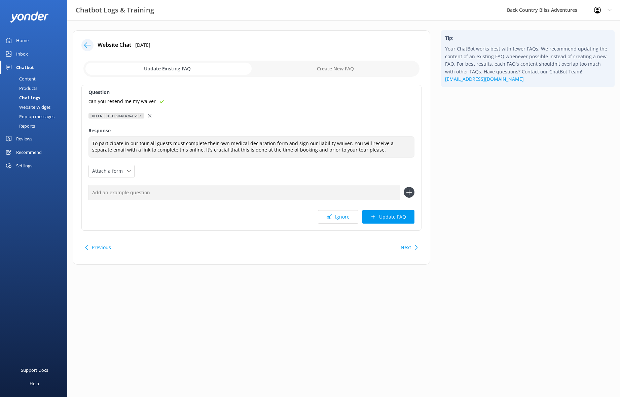
click at [332, 67] on input "checkbox" at bounding box center [251, 69] width 336 height 16
checkbox input "true"
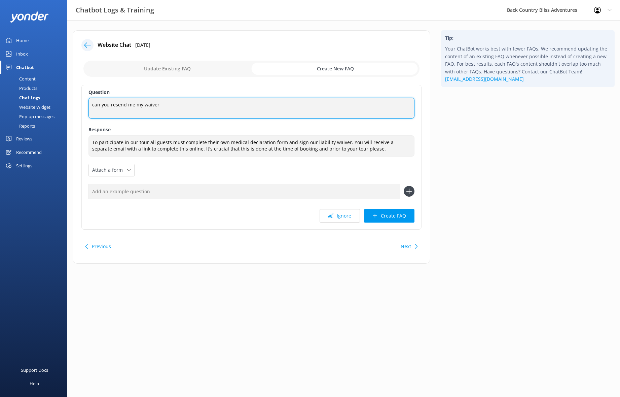
click at [174, 104] on textarea "can you resend me my waiver" at bounding box center [251, 108] width 326 height 21
drag, startPoint x: 189, startPoint y: 106, endPoint x: 54, endPoint y: 100, distance: 134.3
click at [88, 100] on textarea "can you resend me my waiver" at bounding box center [251, 108] width 326 height 21
type textarea "I can't find my waiver"
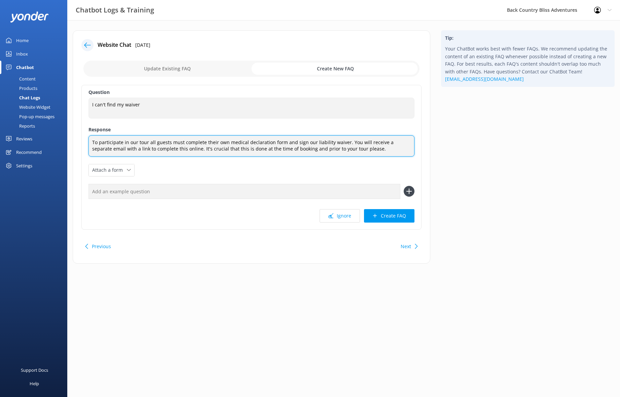
click at [244, 146] on textarea "To participate in our tour all guests must complete their own medical declarati…" at bounding box center [251, 145] width 326 height 21
drag, startPoint x: 371, startPoint y: 149, endPoint x: 67, endPoint y: 138, distance: 304.9
click at [88, 138] on textarea "To participate in our tour all guests must complete their own medical declarati…" at bounding box center [251, 145] width 326 height 21
paste textarea "Please contact our office and we can resend it for you. It’s also worth checkin…"
type textarea "Please contact our office and we can resend it for you. It’s also worth checkin…"
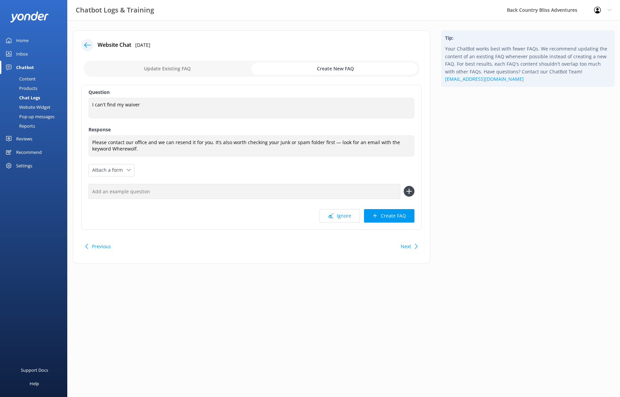
click at [240, 192] on input "text" at bounding box center [244, 191] width 312 height 15
type input "Can you resend my waiver"
click at [409, 190] on use at bounding box center [409, 191] width 6 height 6
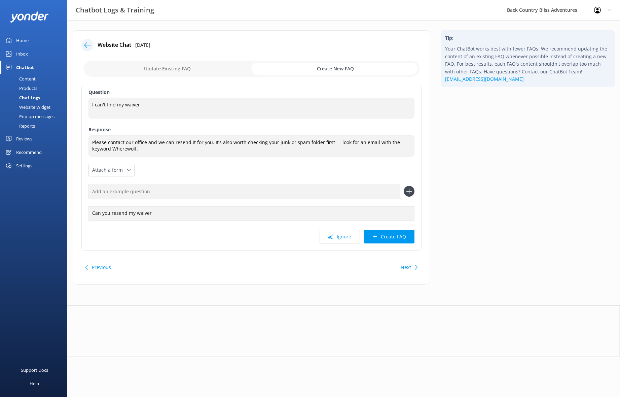
click at [117, 191] on input "text" at bounding box center [244, 191] width 312 height 15
type input "Where's my waiver link?"
click at [409, 192] on use at bounding box center [409, 191] width 6 height 6
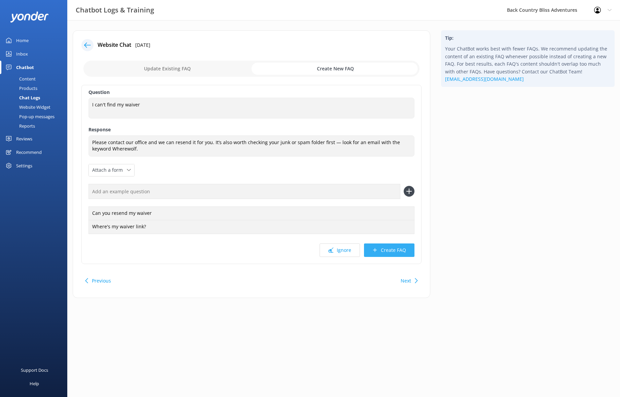
click at [400, 252] on button "Create FAQ" at bounding box center [389, 249] width 50 height 13
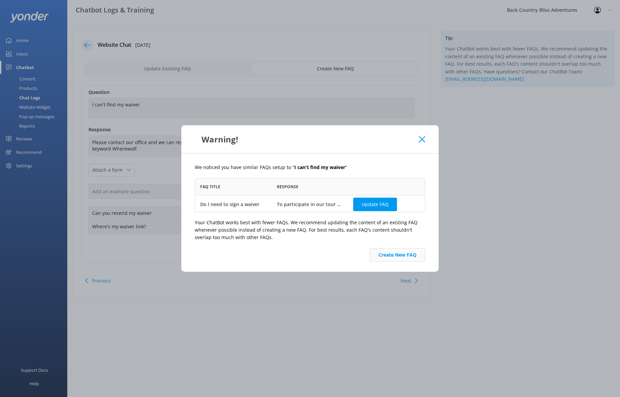
click at [398, 256] on button "Create New FAQ" at bounding box center [397, 254] width 55 height 13
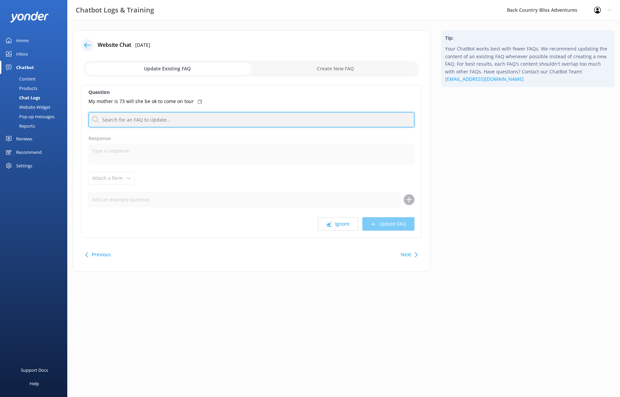
click at [150, 116] on input "text" at bounding box center [251, 119] width 326 height 15
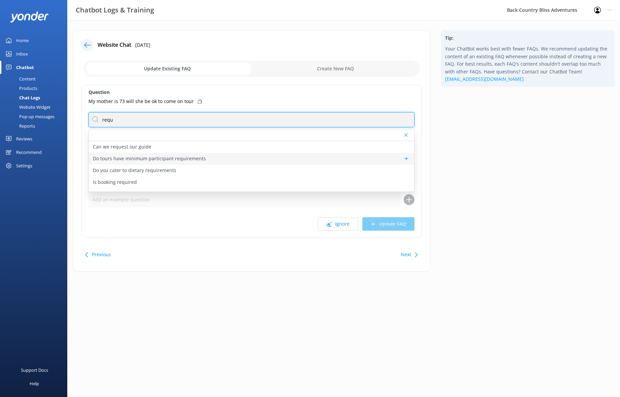
type input "requ"
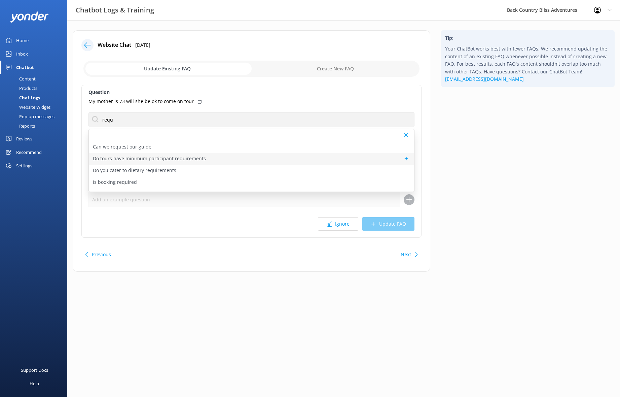
click at [226, 160] on div "Do tours have minimum participant requirements" at bounding box center [251, 159] width 325 height 12
type textarea "Our tours require a minimum of 2 guests to operate. If you're travelling solo a…"
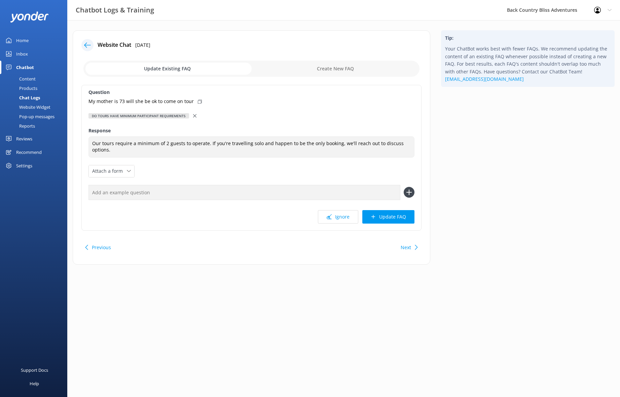
click at [191, 116] on div "Do tours have minimum participant requirements" at bounding box center [251, 115] width 326 height 7
click at [193, 115] on icon at bounding box center [194, 115] width 3 height 3
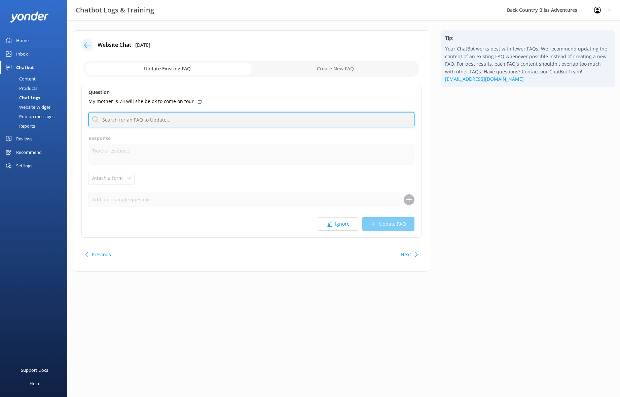
click at [164, 119] on input "text" at bounding box center [251, 119] width 326 height 15
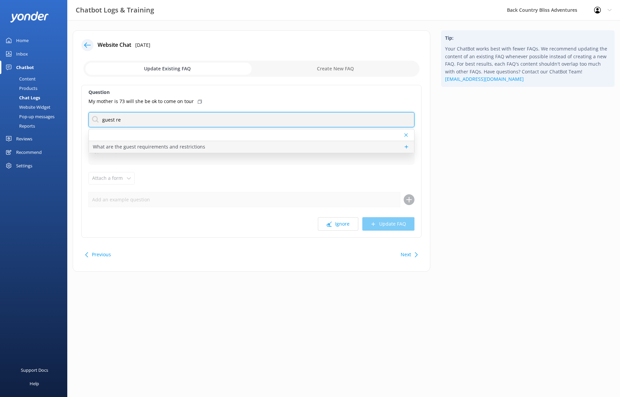
type input "guest re"
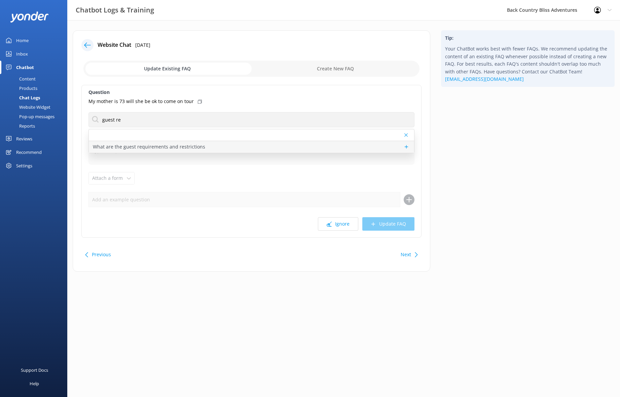
click at [169, 148] on p "What are the guest requirements and restrictions" at bounding box center [149, 146] width 112 height 7
type textarea "To join our River Drift tour, you'll need a moderate level of fitness and confi…"
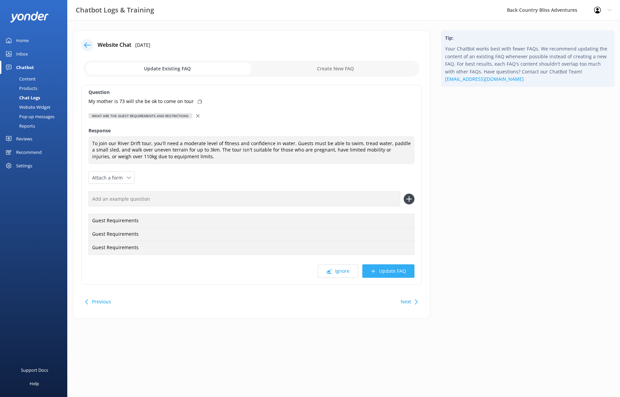
click at [394, 272] on button "Update FAQ" at bounding box center [388, 270] width 52 height 13
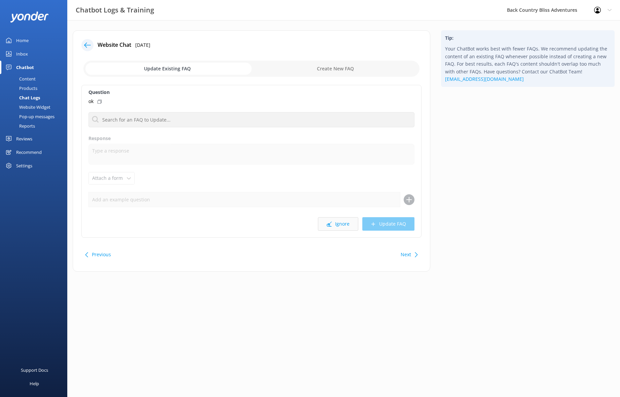
click at [335, 225] on button "Ignore" at bounding box center [338, 223] width 40 height 13
click at [342, 225] on button "Ignore" at bounding box center [338, 223] width 40 height 13
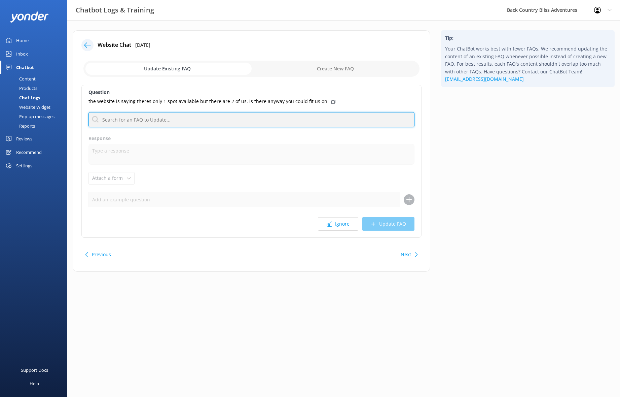
click at [174, 122] on input "text" at bounding box center [251, 119] width 326 height 15
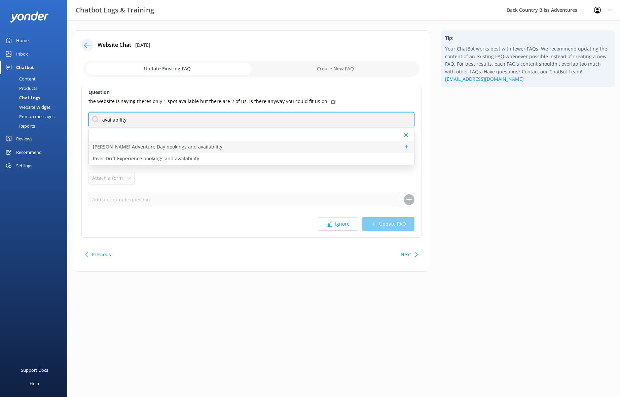
type input "availability"
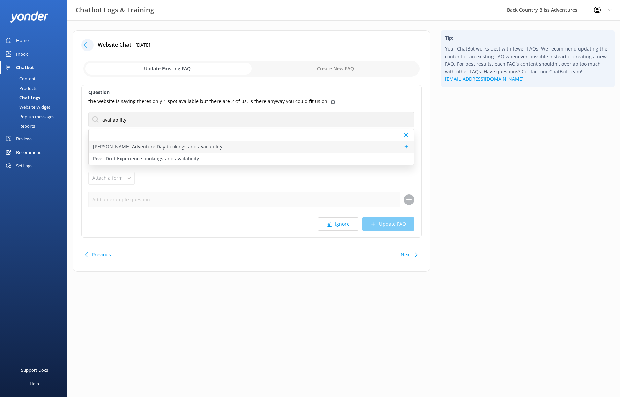
click at [238, 149] on div "[PERSON_NAME] Adventure Day bookings and availability" at bounding box center [251, 147] width 325 height 12
type textarea "To check availability and secure your spot on the [PERSON_NAME] Adventure Day, …"
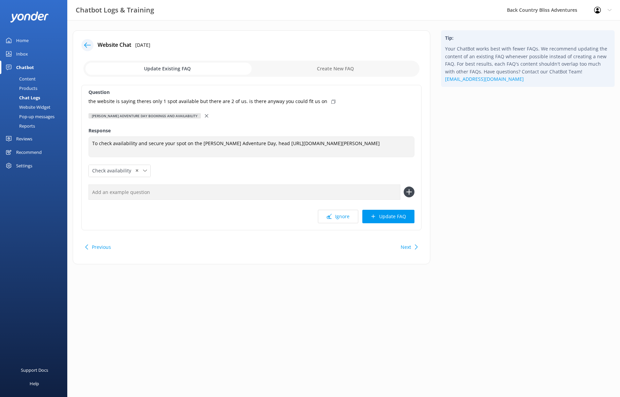
click at [208, 115] on icon at bounding box center [206, 115] width 3 height 3
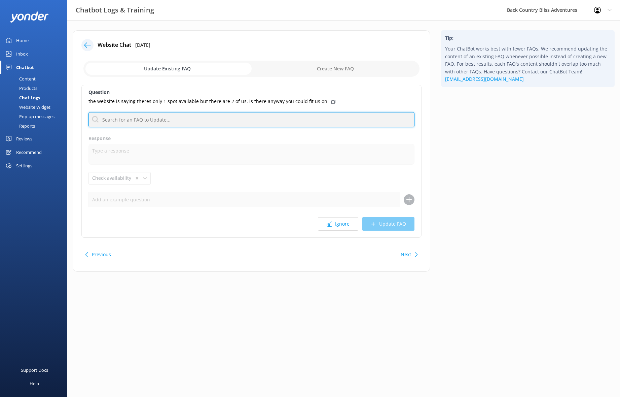
click at [191, 117] on input "text" at bounding box center [251, 119] width 326 height 15
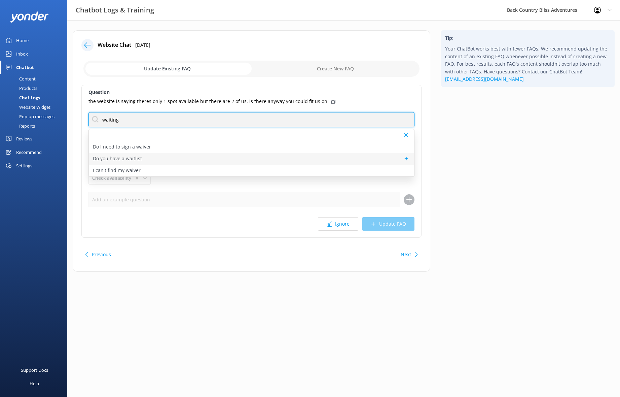
type input "waiting"
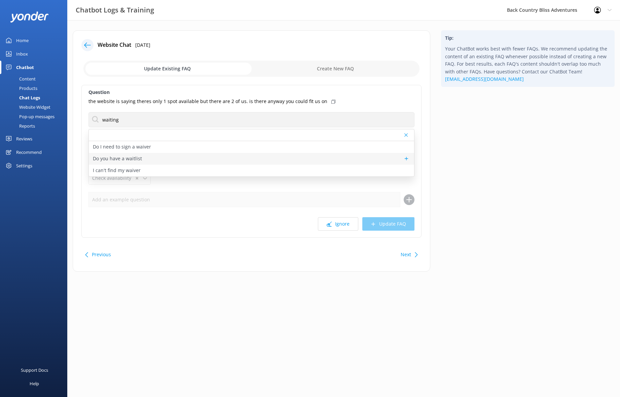
click at [132, 157] on p "Do you have a waitlist" at bounding box center [117, 158] width 49 height 7
type textarea "If our tours are full on the date you’re after, you can easily join our waiting…"
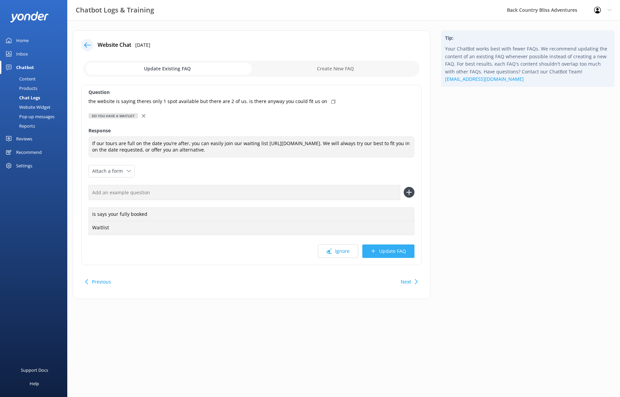
click at [396, 253] on button "Update FAQ" at bounding box center [388, 250] width 52 height 13
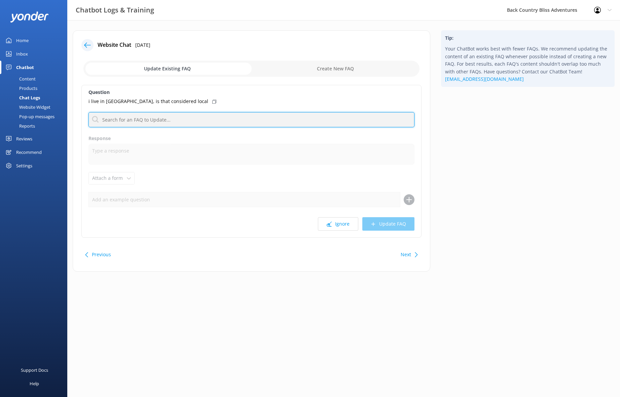
click at [203, 120] on input "text" at bounding box center [251, 119] width 326 height 15
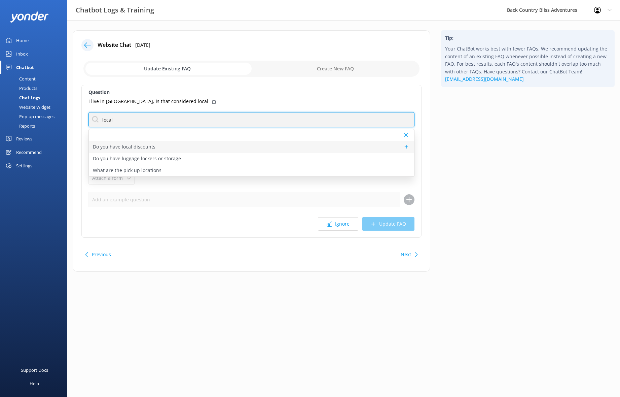
type input "local"
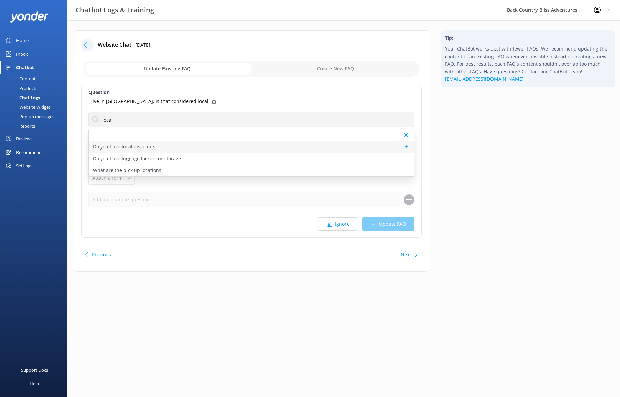
click at [137, 147] on p "Do you have local discounts" at bounding box center [124, 146] width 63 height 7
type textarea "We love welcoming our locals on tour and are happy to offer a 15% locals discou…"
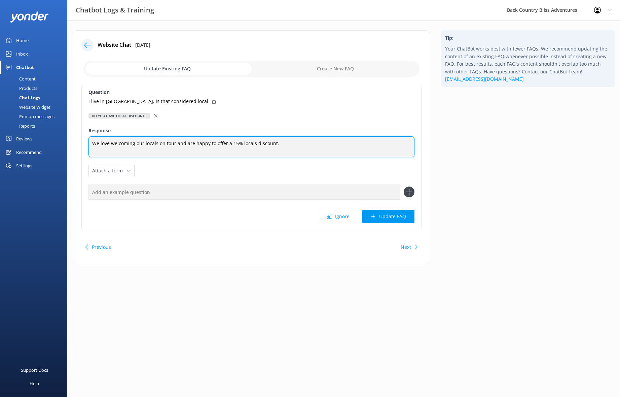
click at [95, 144] on textarea "We love welcoming our locals on tour and are happy to offer a 15% locals discou…" at bounding box center [251, 146] width 326 height 21
click at [93, 141] on textarea "We love welcoming our locals on tour and are happy to offer a 15% locals discou…" at bounding box center [251, 146] width 326 height 21
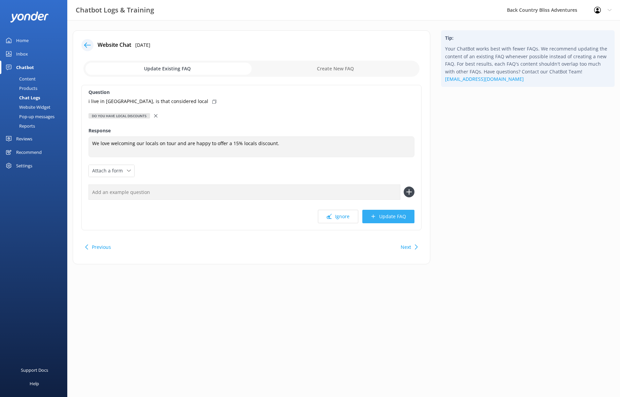
click at [402, 218] on button "Update FAQ" at bounding box center [388, 216] width 52 height 13
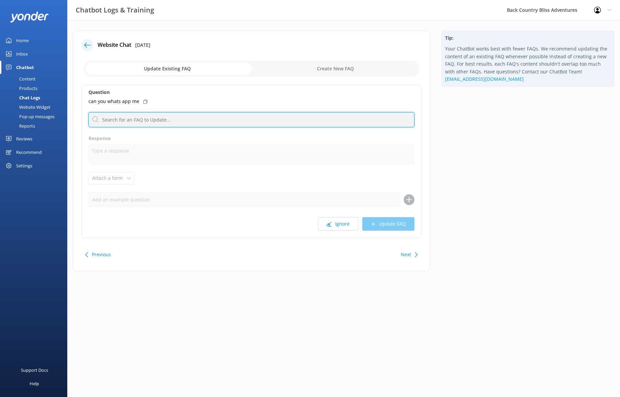
click at [182, 119] on input "text" at bounding box center [251, 119] width 326 height 15
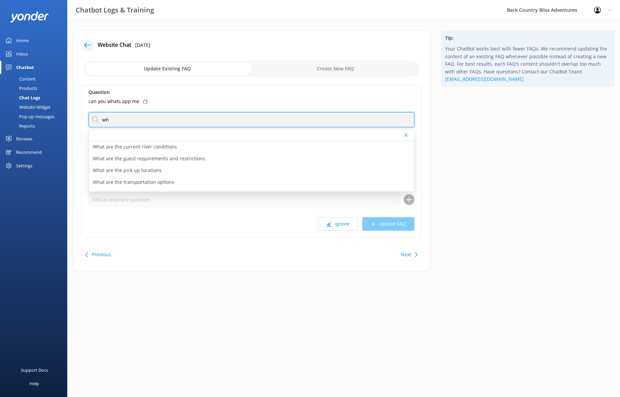
type input "w"
type input "contact office"
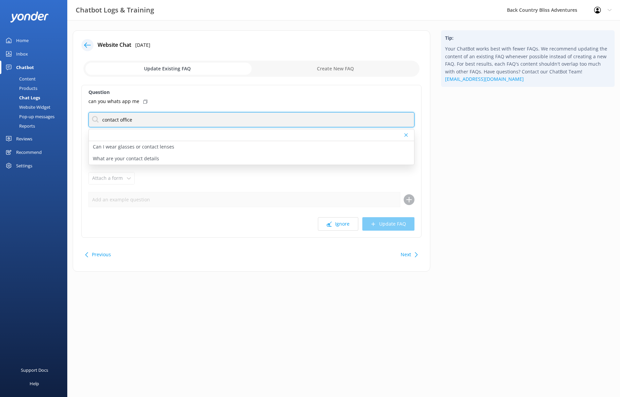
click at [152, 122] on input "contact office" at bounding box center [251, 119] width 326 height 15
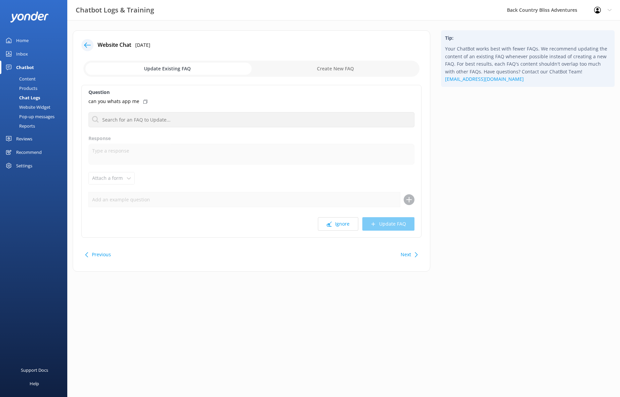
click at [335, 68] on input "checkbox" at bounding box center [251, 69] width 336 height 16
checkbox input "true"
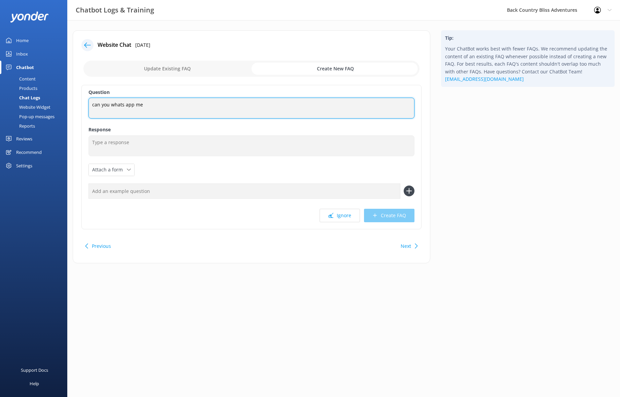
click at [182, 105] on textarea "can you whats app me" at bounding box center [251, 108] width 326 height 21
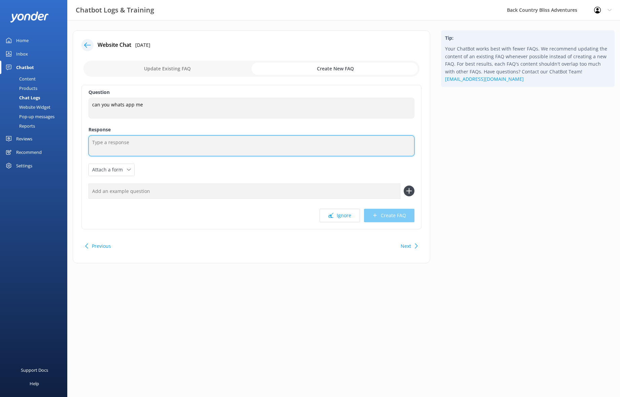
click at [150, 140] on textarea at bounding box center [251, 145] width 326 height 21
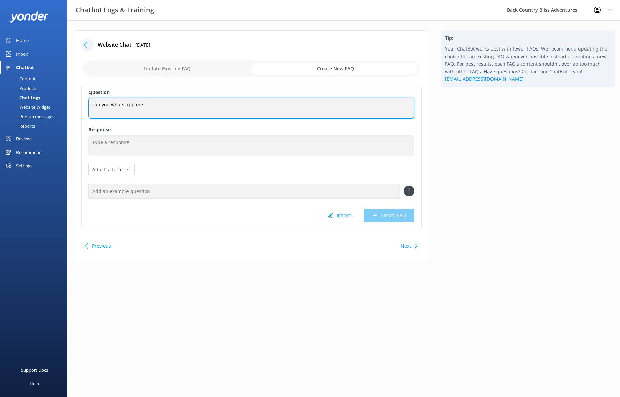
drag, startPoint x: 160, startPoint y: 108, endPoint x: 66, endPoint y: 102, distance: 94.7
click at [88, 102] on textarea "can you whats app me" at bounding box center [251, 108] width 326 height 21
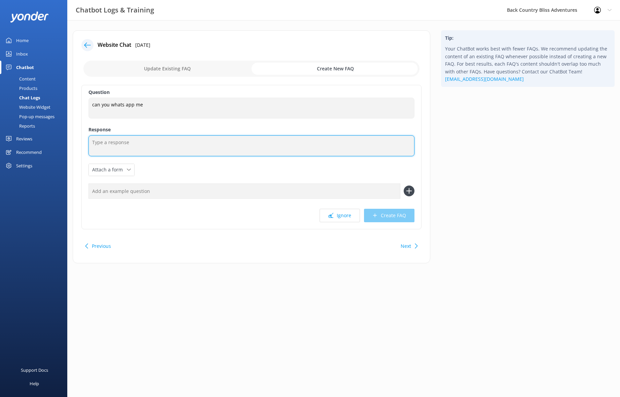
click at [161, 142] on textarea at bounding box center [251, 145] width 326 height 21
paste textarea "We don’t use WhatsApp for guest communication. Please email our office with you…"
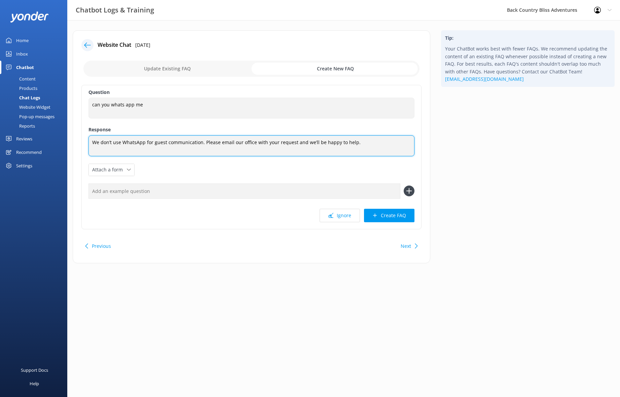
click at [113, 141] on textarea "We don’t use WhatsApp for guest communication. Please email our office with you…" at bounding box center [251, 145] width 326 height 21
click at [224, 142] on textarea "We don’t officially use WhatsApp for guest communication. Please email our offi…" at bounding box center [251, 145] width 326 height 21
click at [400, 147] on textarea "We don’t officially use WhatsApp for guest communication. [PERSON_NAME], please…" at bounding box center [251, 145] width 326 height 21
type textarea "We don’t officially use WhatsApp for guest communication. [PERSON_NAME], please…"
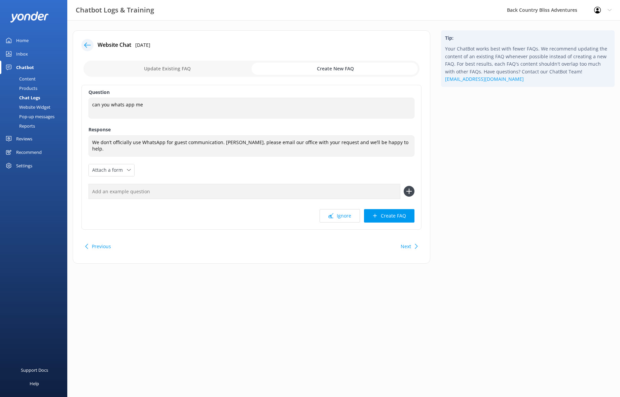
click at [154, 190] on input "text" at bounding box center [244, 191] width 312 height 15
type input "Do you have whats app?"
click at [410, 189] on icon at bounding box center [409, 191] width 11 height 11
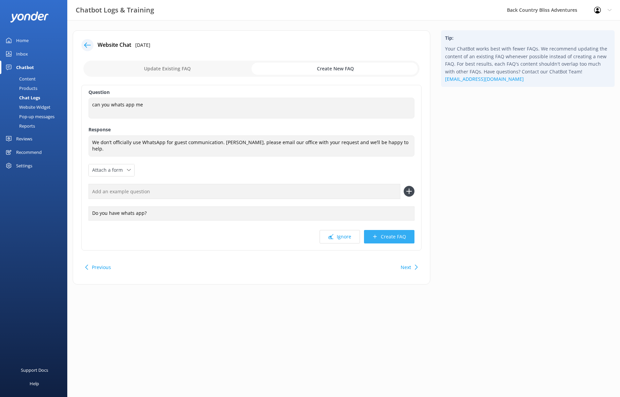
click at [398, 233] on button "Create FAQ" at bounding box center [389, 236] width 50 height 13
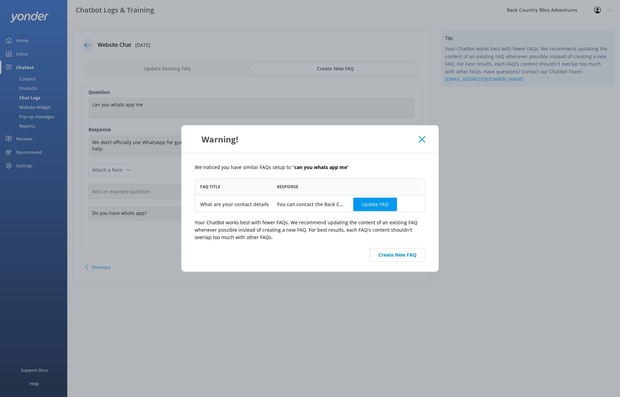
scroll to position [29, 225]
click at [235, 203] on div "What are your contact details" at bounding box center [234, 203] width 69 height 7
click at [375, 198] on button "Update FAQ" at bounding box center [375, 202] width 44 height 13
checkbox input "false"
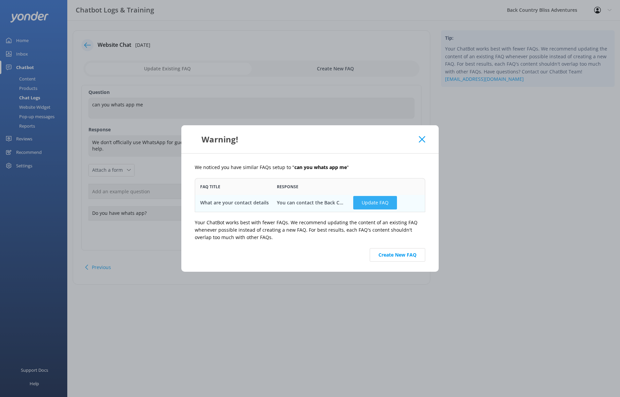
type textarea "You can contact the Back Country Bliss Adventures team at [PHONE_NUMBER], or by…"
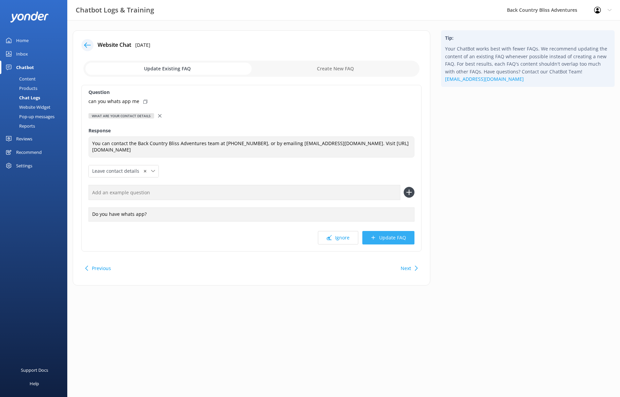
click at [398, 238] on button "Update FAQ" at bounding box center [388, 237] width 52 height 13
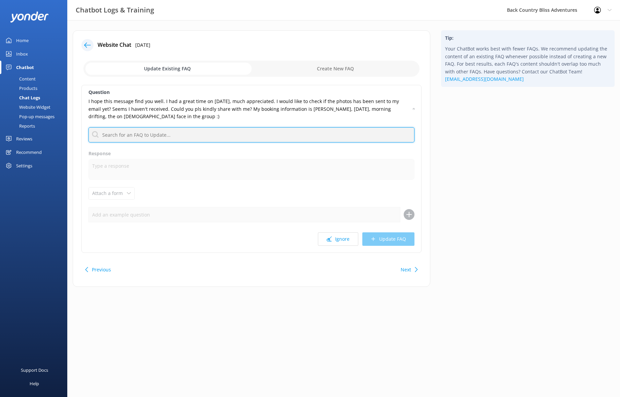
click at [221, 134] on input "text" at bounding box center [251, 134] width 326 height 15
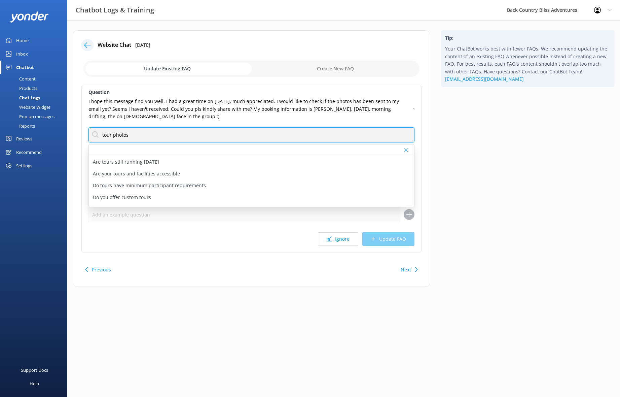
drag, startPoint x: 155, startPoint y: 134, endPoint x: 55, endPoint y: 126, distance: 100.2
click at [88, 127] on input "tour photos" at bounding box center [251, 134] width 326 height 15
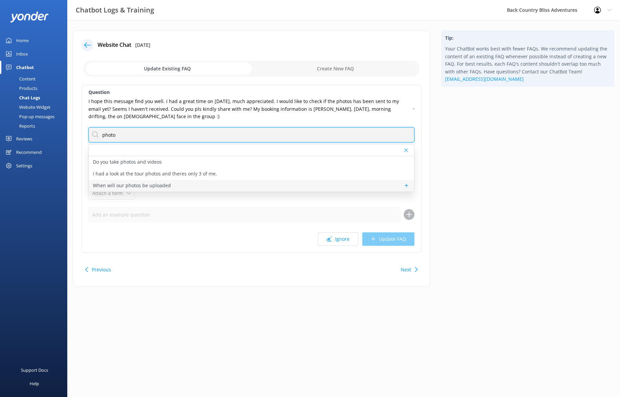
type input "photo"
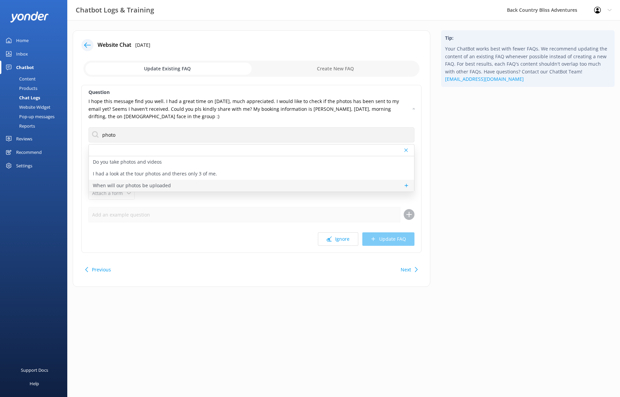
click at [153, 183] on p "When will our photos be uploaded" at bounding box center [132, 185] width 78 height 7
type textarea "Tour photos are usually uploaded by midday the day after your adventure. If you…"
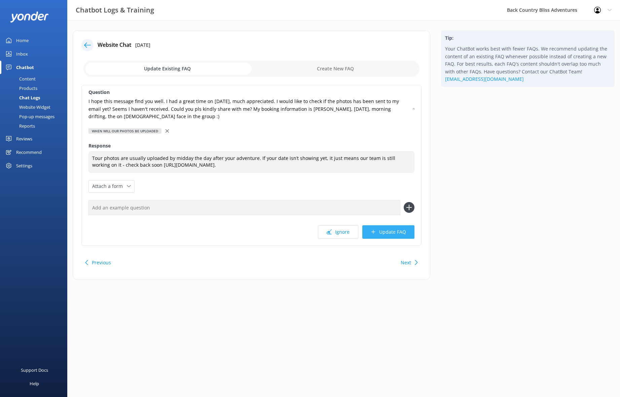
click at [400, 232] on button "Update FAQ" at bounding box center [388, 231] width 52 height 13
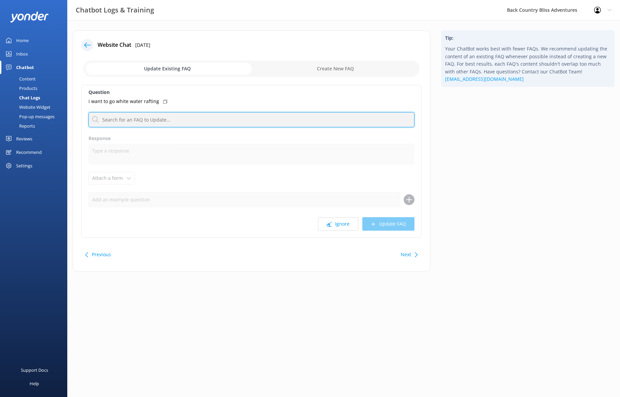
click at [152, 121] on input "text" at bounding box center [251, 119] width 326 height 15
click at [164, 120] on input "text" at bounding box center [251, 119] width 326 height 15
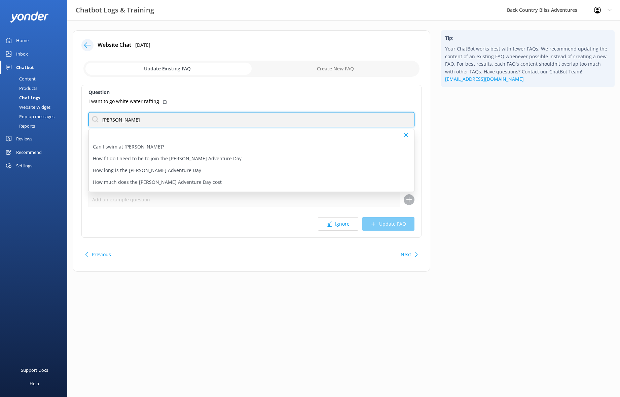
click at [164, 120] on input "[PERSON_NAME]" at bounding box center [251, 119] width 326 height 15
type input "[PERSON_NAME]"
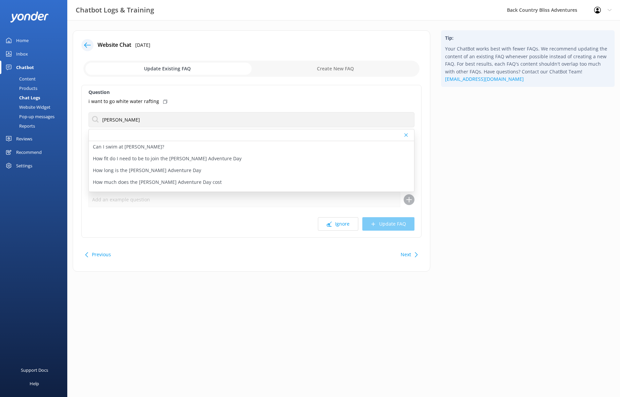
click at [482, 188] on div "Tip: Your ChatBot works best with fewer FAQs. We recommend updating the content…" at bounding box center [528, 154] width 184 height 248
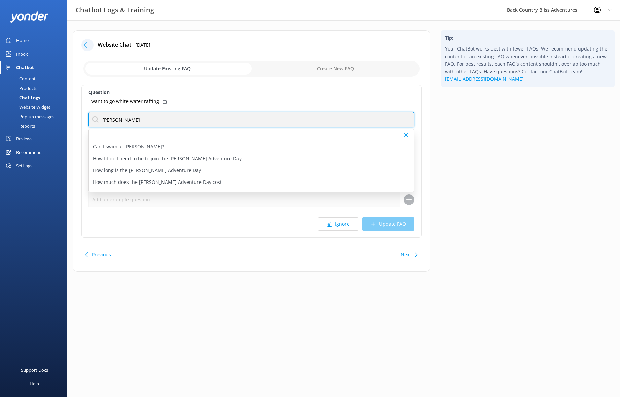
click at [178, 115] on input "[PERSON_NAME]" at bounding box center [251, 119] width 326 height 15
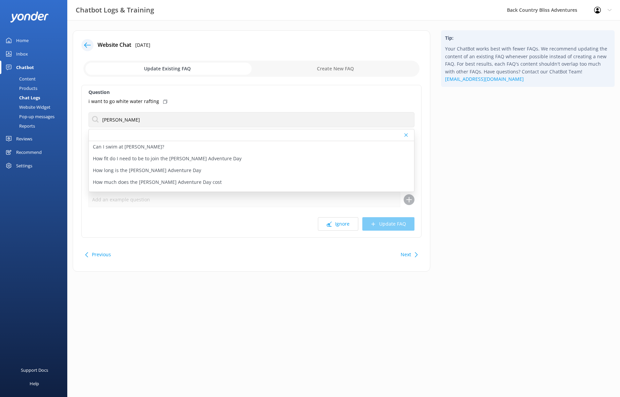
click at [320, 67] on input "checkbox" at bounding box center [251, 69] width 336 height 16
checkbox input "true"
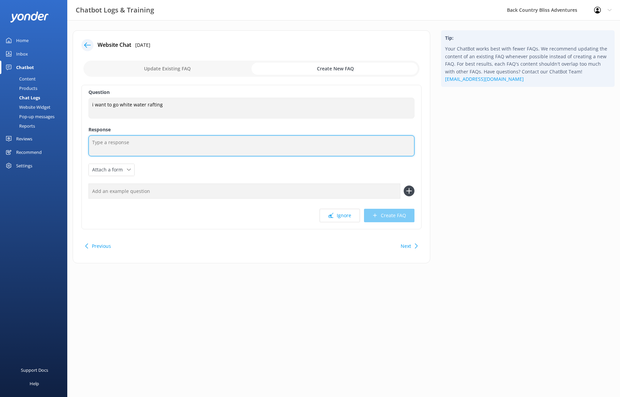
click at [166, 137] on textarea at bounding box center [251, 145] width 326 height 21
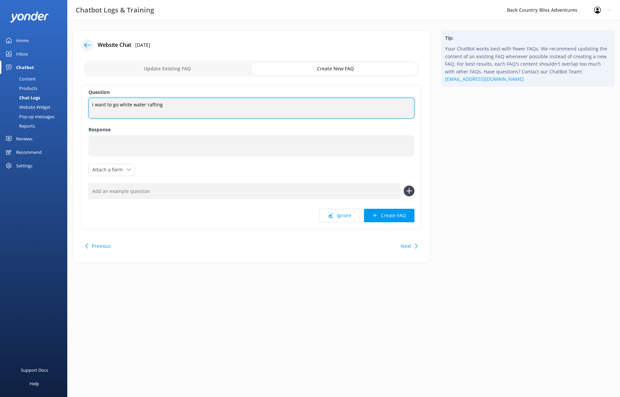
drag, startPoint x: 151, startPoint y: 101, endPoint x: 58, endPoint y: 101, distance: 93.5
click at [88, 101] on textarea "i want to go white water rafting" at bounding box center [251, 108] width 326 height 21
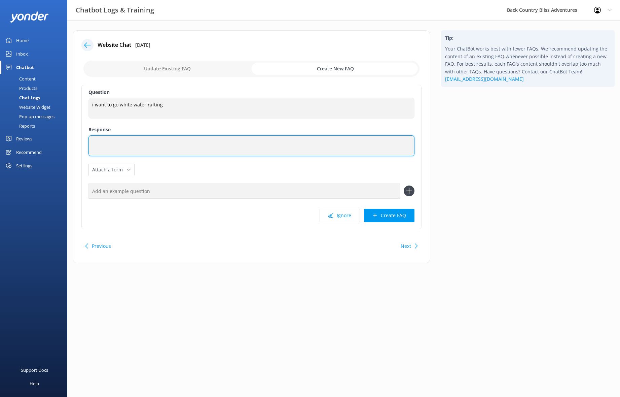
click at [152, 147] on textarea at bounding box center [251, 145] width 326 height 21
paste textarea "There isn’t enough water in the [PERSON_NAME] River for white water rafting, an…"
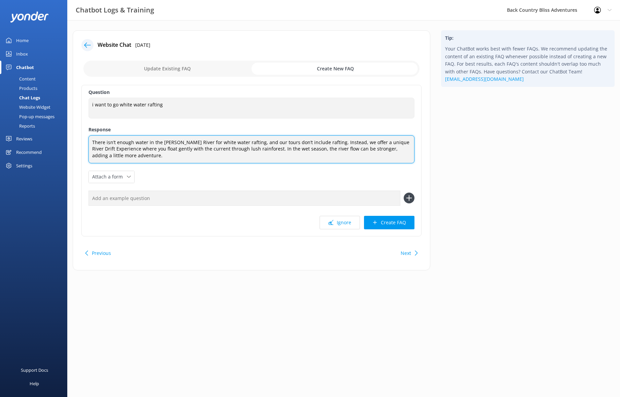
type textarea "There isn’t enough water in the [PERSON_NAME] River for white water rafting, an…"
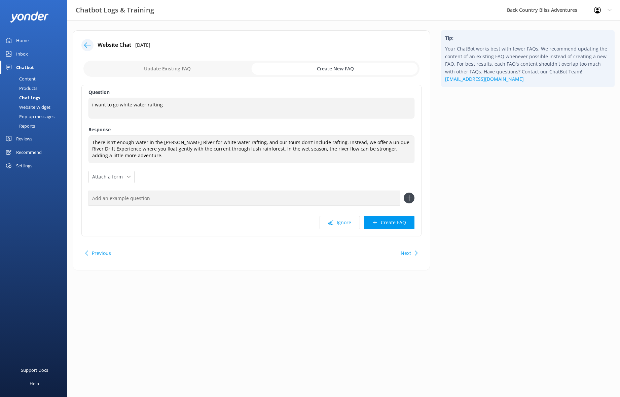
click at [225, 214] on div "Question i want to go white water rafting i want to go white water rafting Resp…" at bounding box center [251, 160] width 340 height 151
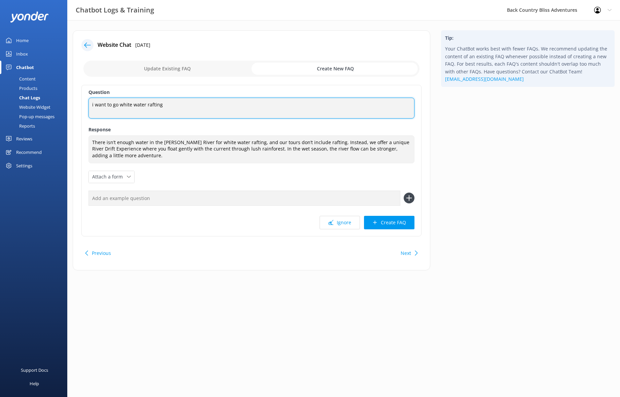
drag, startPoint x: 165, startPoint y: 105, endPoint x: 88, endPoint y: 106, distance: 77.0
click at [88, 106] on textarea "i want to go white water rafting" at bounding box center [251, 108] width 326 height 21
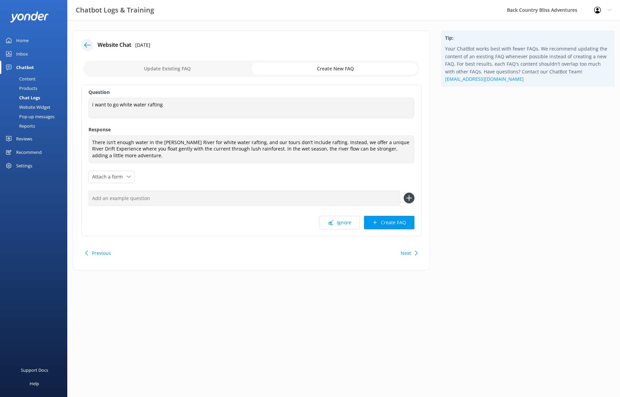
click at [131, 198] on input "text" at bounding box center [244, 197] width 312 height 15
paste input "i want to go white water rafting"
type input "can i go i white water rafting?"
click at [408, 198] on use at bounding box center [409, 198] width 6 height 6
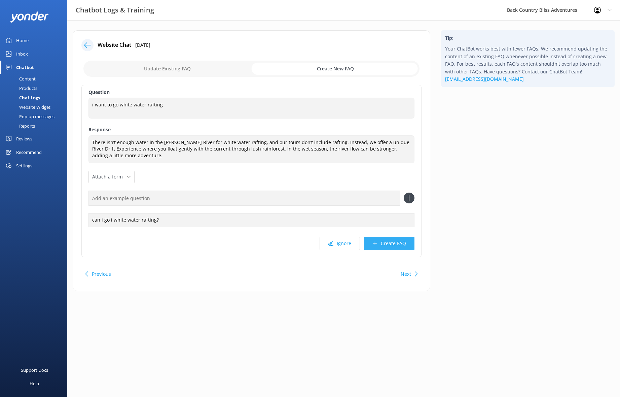
click at [396, 244] on button "Create FAQ" at bounding box center [389, 242] width 50 height 13
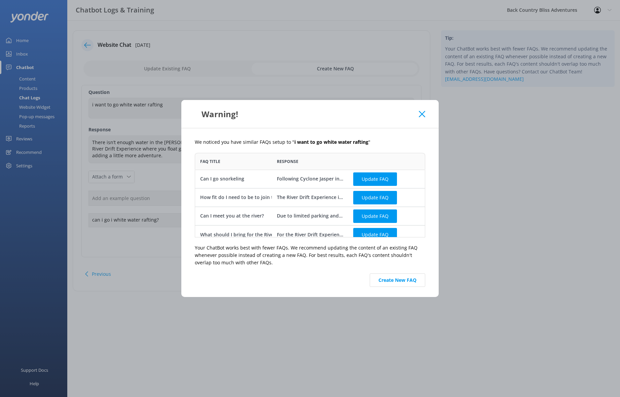
scroll to position [7, 0]
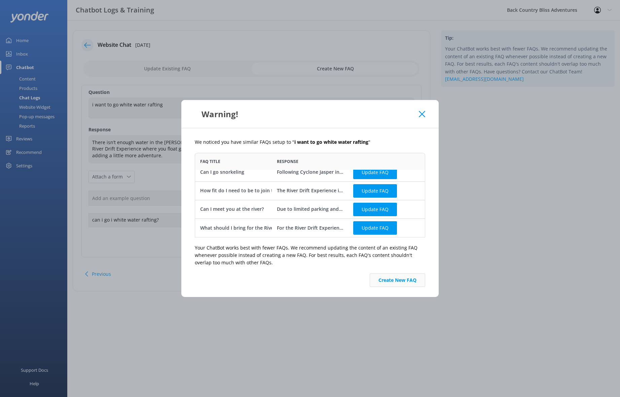
click at [405, 280] on button "Create New FAQ" at bounding box center [397, 279] width 55 height 13
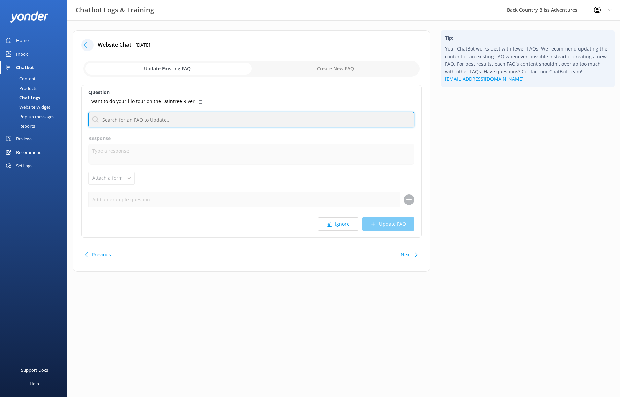
click at [188, 120] on input "text" at bounding box center [251, 119] width 326 height 15
click at [188, 118] on input "text" at bounding box center [251, 119] width 326 height 15
click at [130, 118] on input "[PERSON_NAME] river" at bounding box center [251, 119] width 326 height 15
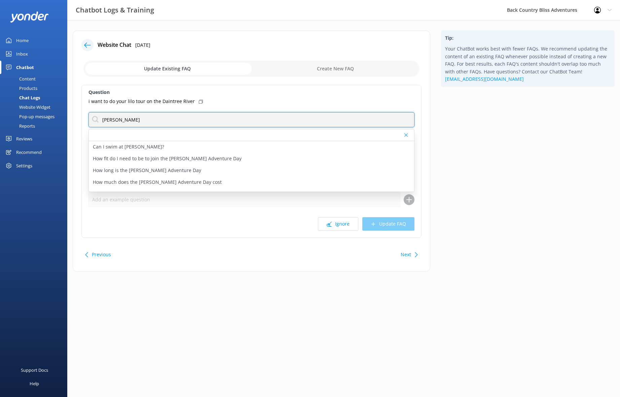
click at [127, 118] on input "[PERSON_NAME]" at bounding box center [251, 119] width 326 height 15
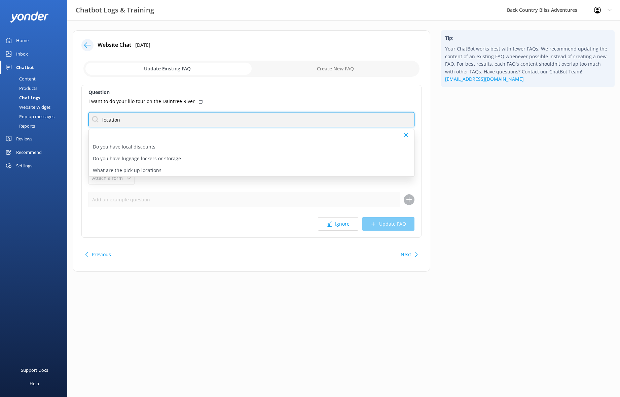
click at [112, 121] on input "location" at bounding box center [251, 119] width 326 height 15
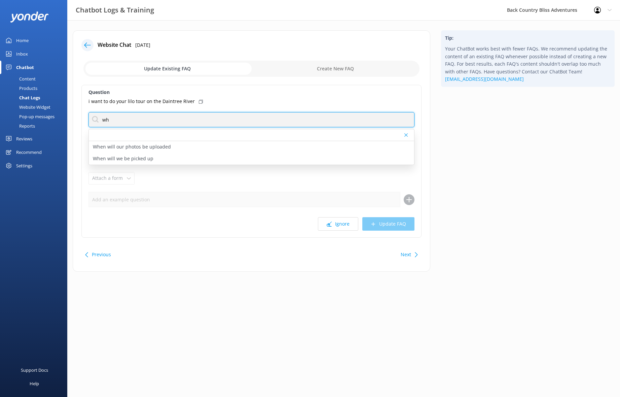
type input "w"
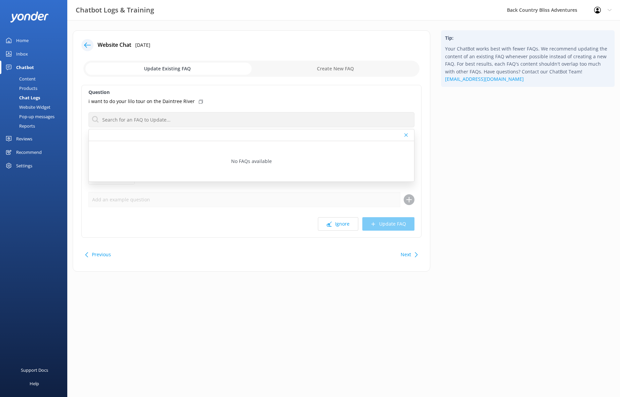
click at [510, 191] on div "Tip: Your ChatBot works best with fewer FAQs. We recommend updating the content…" at bounding box center [528, 154] width 184 height 248
click at [332, 108] on div "Question i want to do your lilo tour on the Daintree River No FAQs available Re…" at bounding box center [251, 161] width 340 height 153
click at [406, 135] on use at bounding box center [405, 134] width 3 height 3
click at [329, 68] on input "checkbox" at bounding box center [251, 69] width 336 height 16
checkbox input "true"
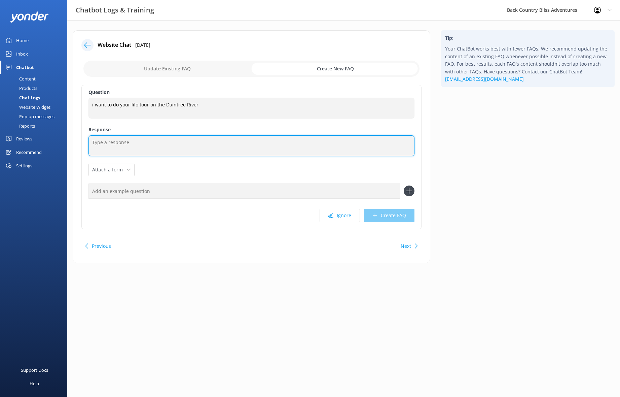
click at [135, 144] on textarea at bounding box center [251, 145] width 326 height 21
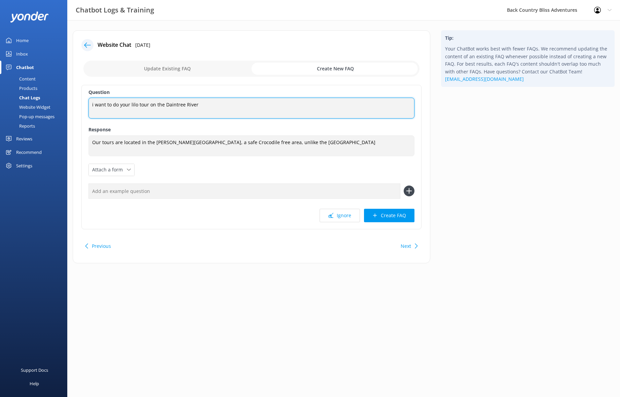
click at [147, 108] on textarea "i want to do your lilo tour on the Daintree River" at bounding box center [251, 108] width 326 height 21
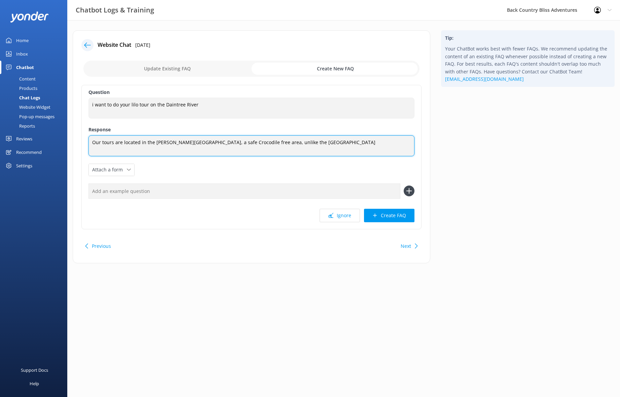
click at [102, 142] on textarea "Our tours are located in the [PERSON_NAME][GEOGRAPHIC_DATA], a safe Crocodile f…" at bounding box center [251, 145] width 326 height 21
paste textarea "takes place on the [PERSON_NAME] River, not the Daintree. The [PERSON_NAME] is …"
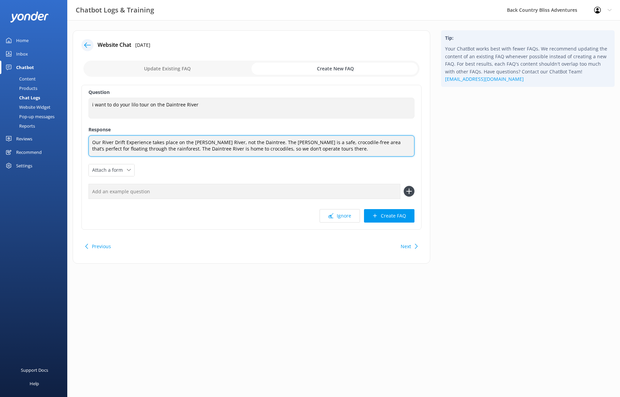
type textarea "Our River Drift Experience takes place on the [PERSON_NAME] River, not the Dain…"
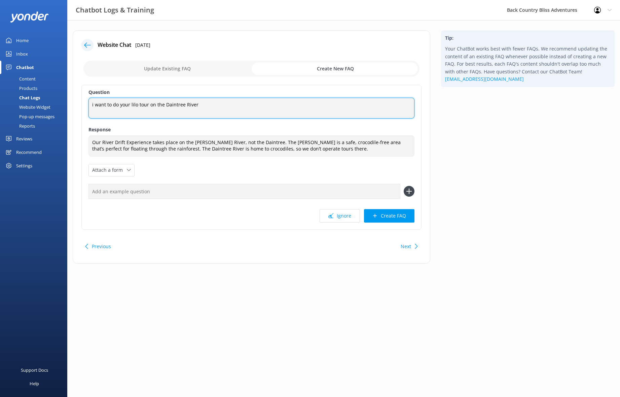
click at [181, 104] on textarea "i want to do your lilo tour on the Daintree River" at bounding box center [251, 108] width 326 height 21
drag, startPoint x: 201, startPoint y: 104, endPoint x: 90, endPoint y: 104, distance: 111.7
click at [90, 104] on textarea "i want to do your lilo tour on the Daintree River" at bounding box center [251, 108] width 326 height 21
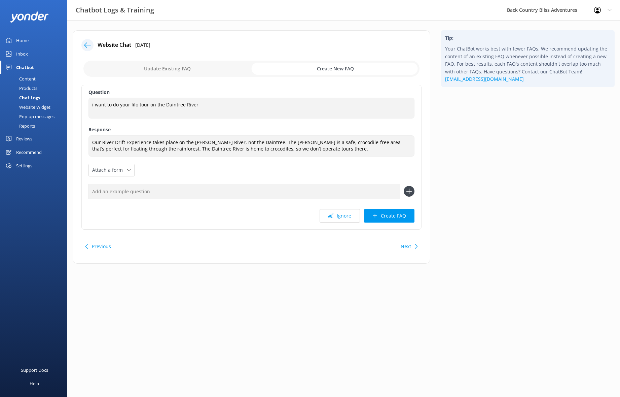
drag, startPoint x: 112, startPoint y: 189, endPoint x: 118, endPoint y: 190, distance: 6.8
click at [112, 189] on input "text" at bounding box center [244, 191] width 312 height 15
click at [129, 190] on input "text" at bounding box center [244, 191] width 312 height 15
type input "D"
type input "Is your tour in the daintree river?"
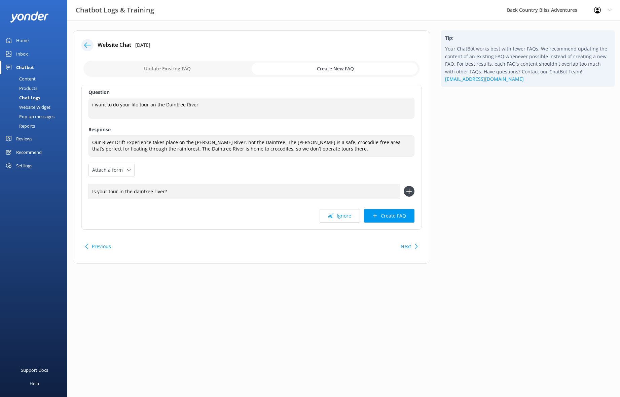
click at [408, 190] on icon at bounding box center [409, 191] width 11 height 11
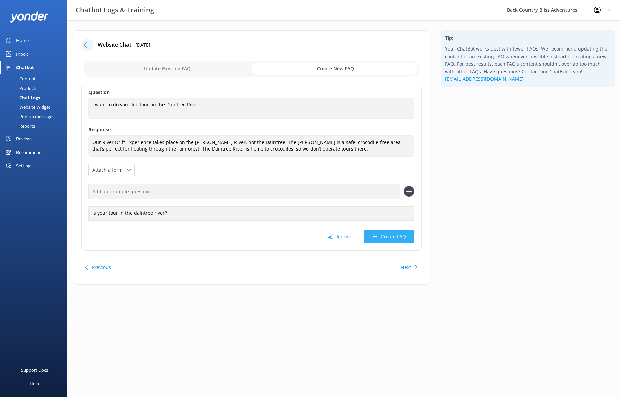
click at [402, 235] on button "Create FAQ" at bounding box center [389, 236] width 50 height 13
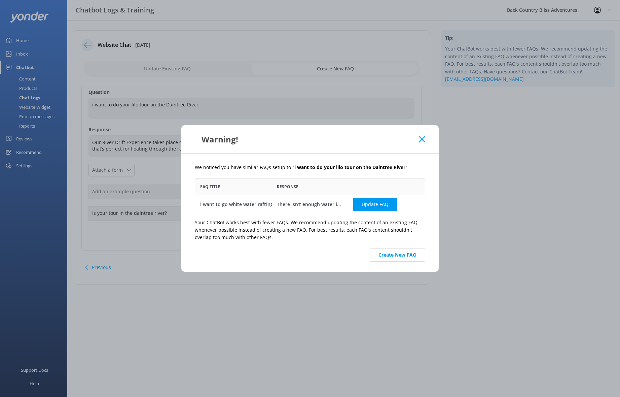
scroll to position [29, 225]
click at [401, 256] on button "Create New FAQ" at bounding box center [397, 254] width 55 height 13
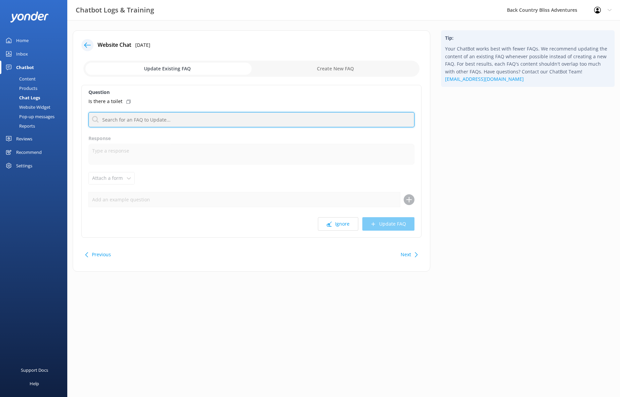
click at [146, 120] on input "text" at bounding box center [251, 119] width 326 height 15
type input "toilet"
click at [146, 120] on input "toilet" at bounding box center [251, 119] width 326 height 15
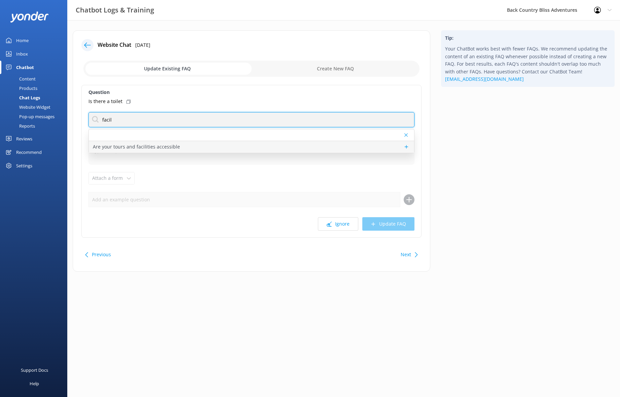
type input "facil"
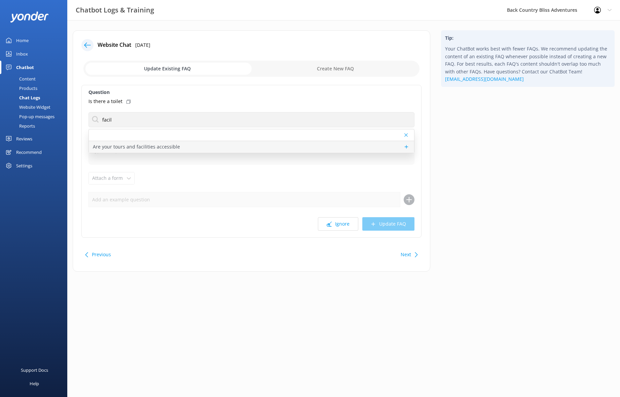
click at [154, 147] on p "Are your tours and facilities accessible" at bounding box center [136, 146] width 87 height 7
type textarea "Our tours are not fully accessible, as the terrain can be challenging. We will …"
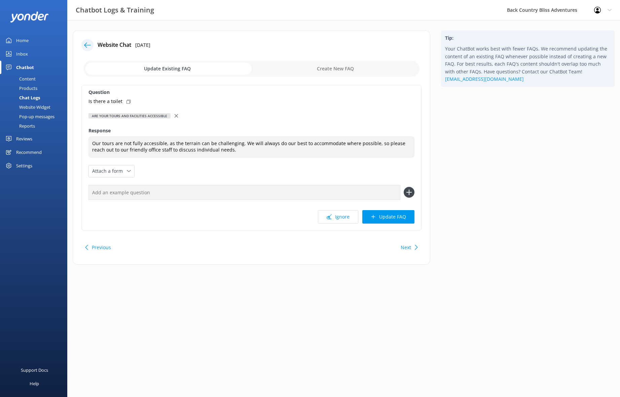
click at [176, 115] on icon at bounding box center [176, 115] width 3 height 3
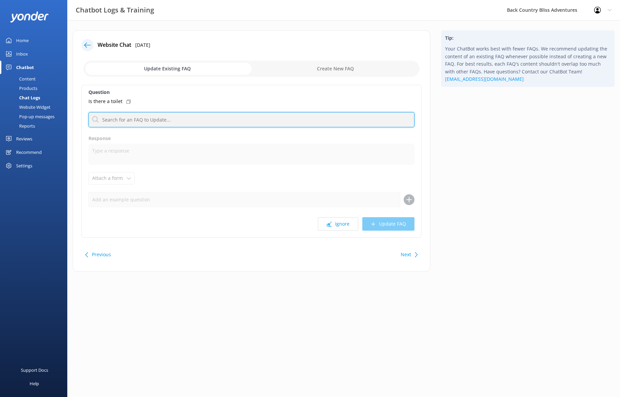
click at [137, 122] on input "text" at bounding box center [251, 119] width 326 height 15
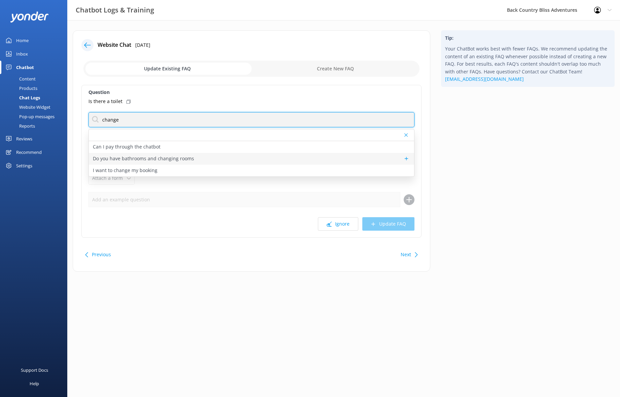
type input "change"
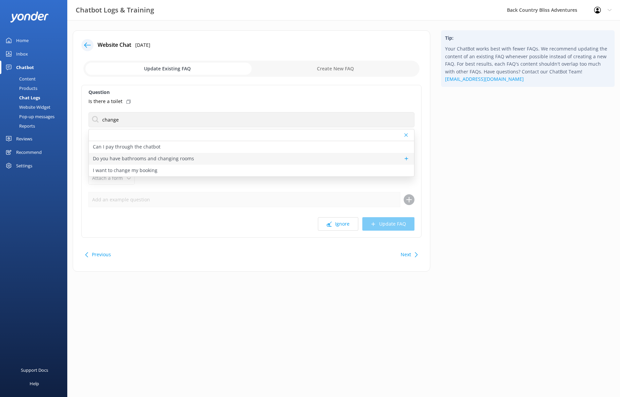
click at [171, 161] on p "Do you have bathrooms and changing rooms" at bounding box center [143, 158] width 101 height 7
type textarea "There are no bathrooms or changing rooms at the river. Therefore, we recommend …"
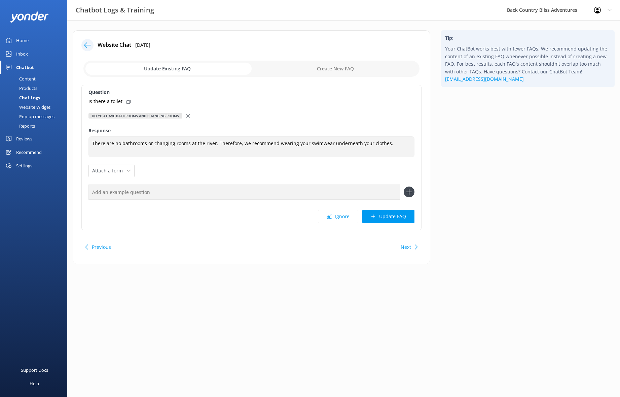
click at [126, 101] on icon at bounding box center [128, 102] width 4 height 4
click at [161, 193] on input "text" at bounding box center [244, 191] width 312 height 15
paste input "Is there a toilet"
type input "Is there a toilet"
click at [409, 193] on use at bounding box center [409, 192] width 6 height 6
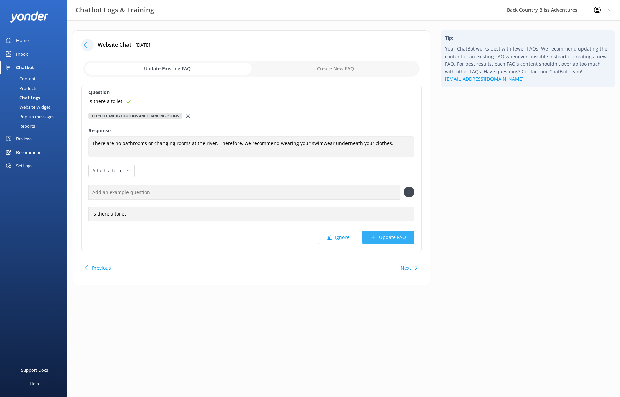
click at [402, 240] on button "Update FAQ" at bounding box center [388, 236] width 52 height 13
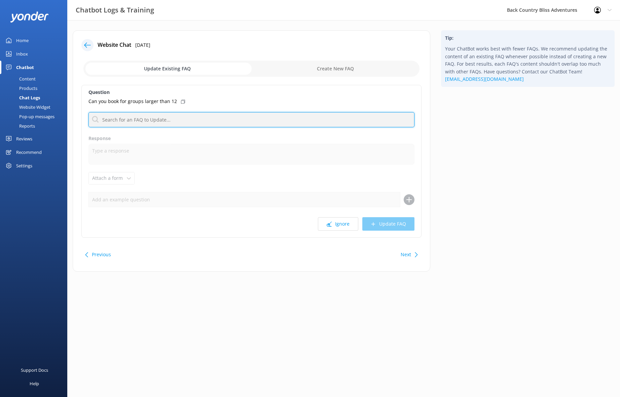
click at [178, 118] on input "text" at bounding box center [251, 119] width 326 height 15
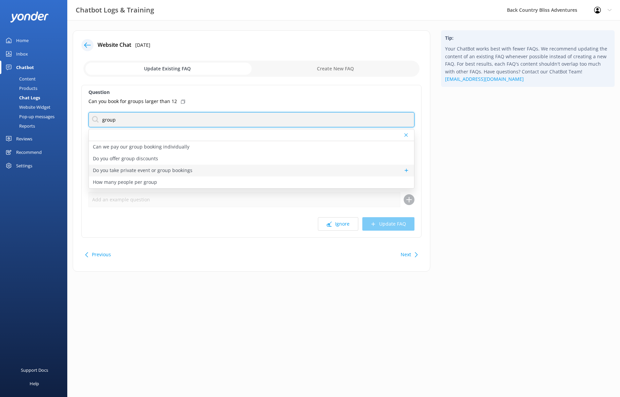
type input "group"
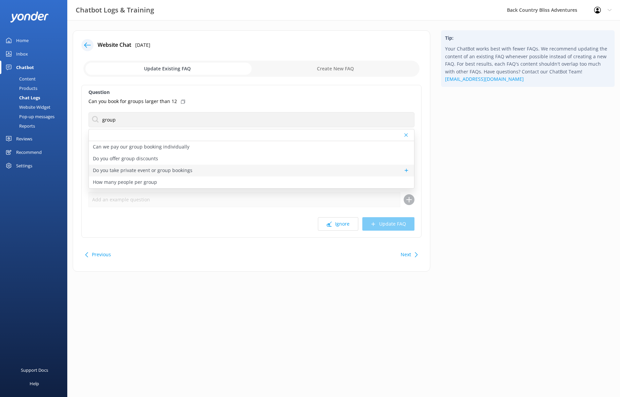
click at [200, 172] on div "Do you take private event or group bookings" at bounding box center [251, 170] width 325 height 12
type textarea "We do take private events and bookings. For private events or group bookings, p…"
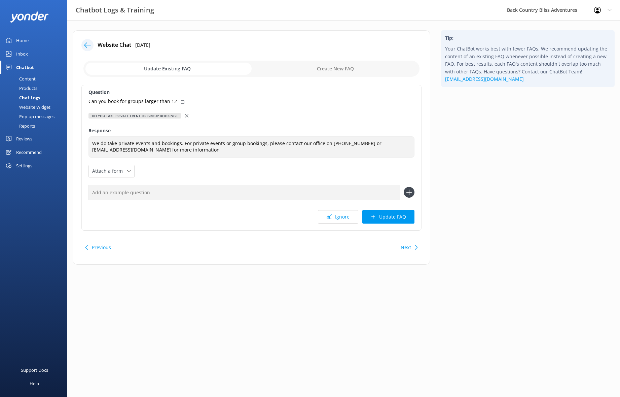
click at [181, 101] on icon at bounding box center [183, 102] width 4 height 4
click at [229, 188] on input "text" at bounding box center [244, 192] width 312 height 15
paste input "Can you book for groups larger than 12"
type input "Can you book for groups larger than 12?"
click at [410, 192] on use at bounding box center [409, 192] width 6 height 6
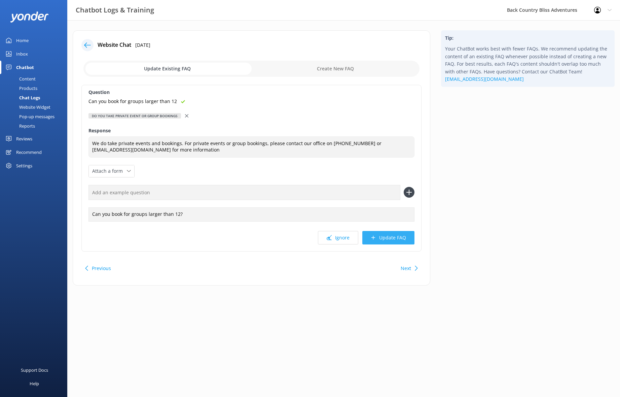
click at [392, 237] on button "Update FAQ" at bounding box center [388, 237] width 52 height 13
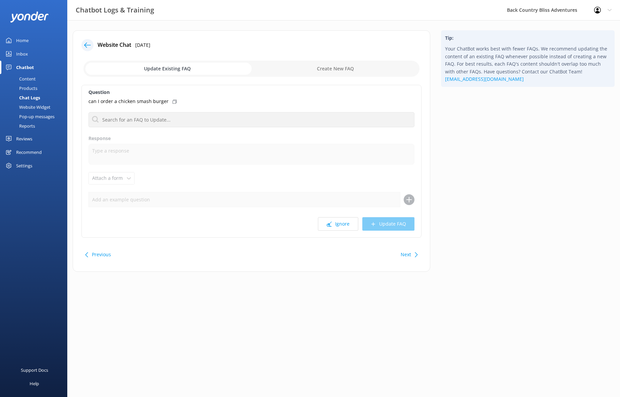
click at [173, 101] on icon at bounding box center [175, 102] width 4 height 4
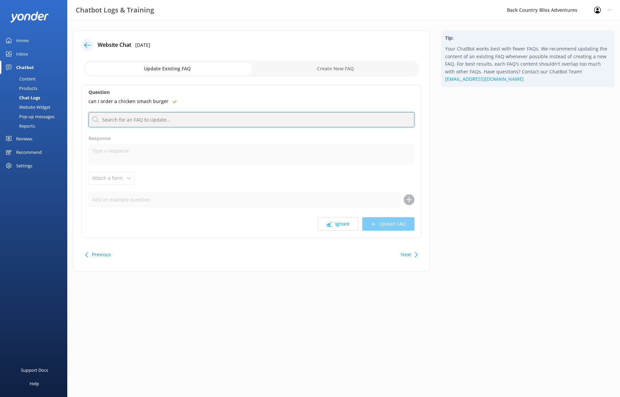
click at [171, 117] on input "text" at bounding box center [251, 119] width 326 height 15
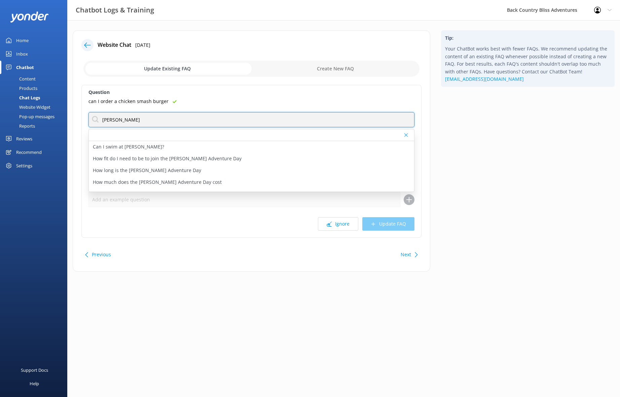
click at [155, 118] on input "[PERSON_NAME]" at bounding box center [251, 119] width 326 height 15
type input "[PERSON_NAME] adventure day"
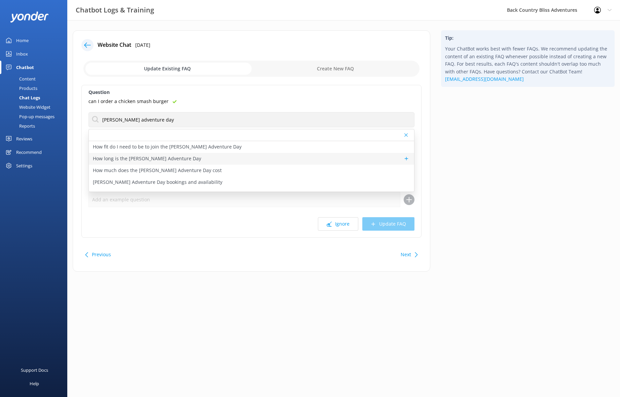
click at [203, 161] on div "How long is the [PERSON_NAME] Adventure Day" at bounding box center [251, 159] width 325 height 12
type textarea "The [PERSON_NAME] Adventure Day runs from approximately 8:30 AM to 4:30 PM, giv…"
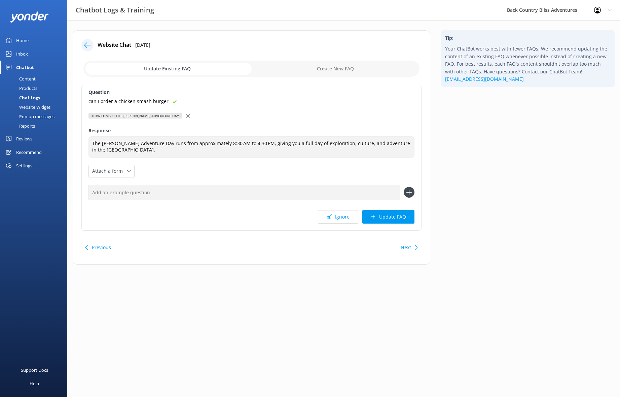
click at [206, 191] on input "text" at bounding box center [244, 192] width 312 height 15
click at [189, 115] on use at bounding box center [187, 115] width 3 height 3
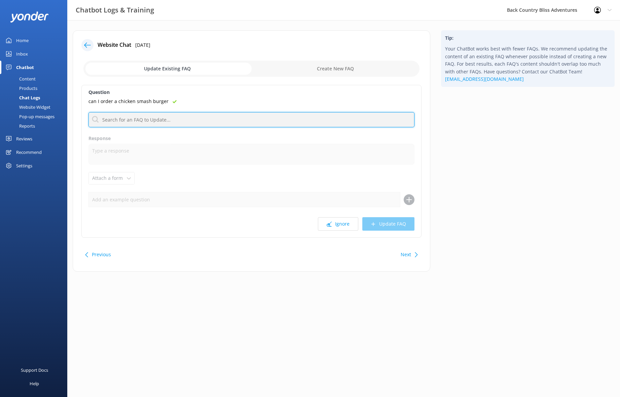
click at [171, 116] on input "text" at bounding box center [251, 119] width 326 height 15
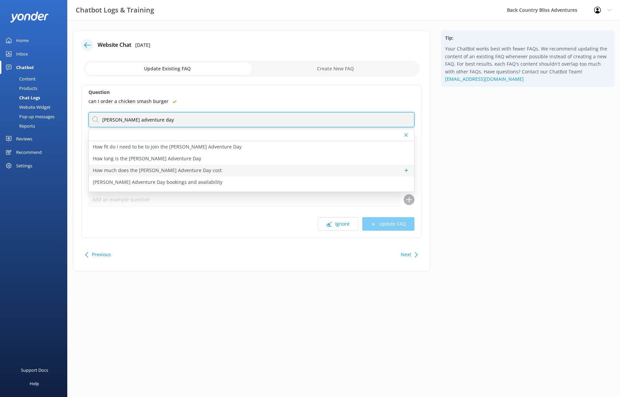
type input "[PERSON_NAME] adventure day"
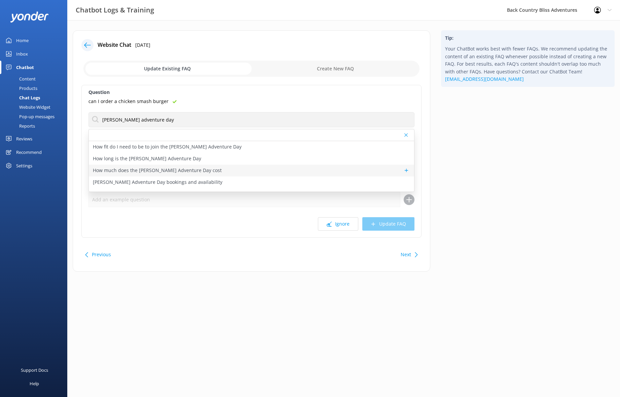
click at [209, 170] on p "How much does the [PERSON_NAME] Adventure Day cost" at bounding box center [157, 169] width 129 height 7
type textarea "Prices for the [PERSON_NAME] Adventure Day start from $270 for adults, $225 for…"
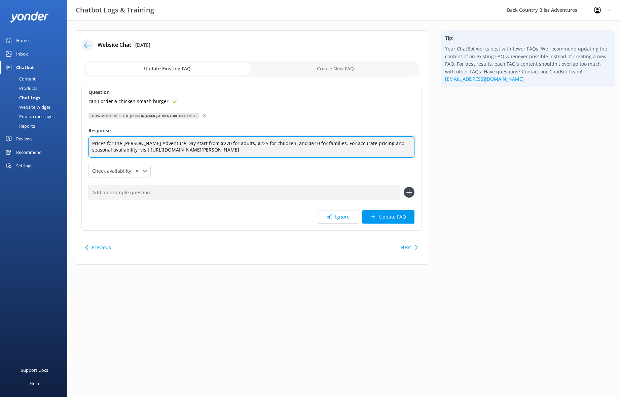
click at [353, 150] on textarea "Prices for the [PERSON_NAME] Adventure Day start from $270 for adults, $225 for…" at bounding box center [251, 146] width 326 height 21
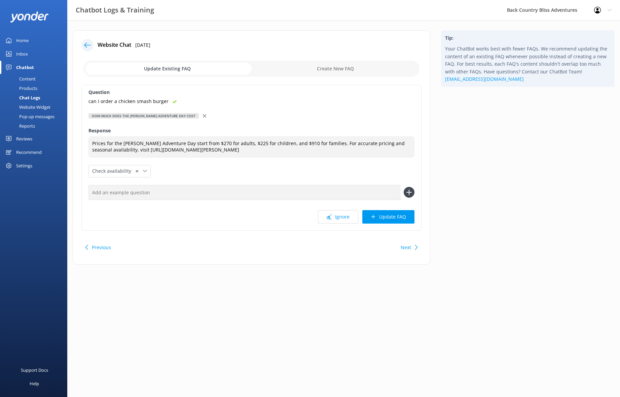
click at [261, 172] on div "Question can I order a chicken smash burger How much does the [PERSON_NAME] Adv…" at bounding box center [251, 158] width 340 height 146
click at [206, 114] on icon at bounding box center [204, 115] width 3 height 3
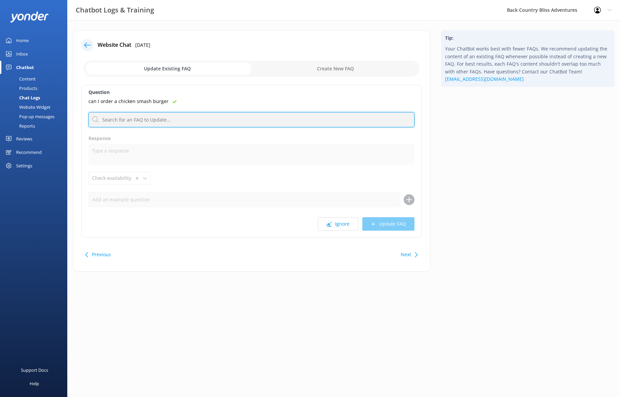
click at [160, 120] on input "text" at bounding box center [251, 119] width 326 height 15
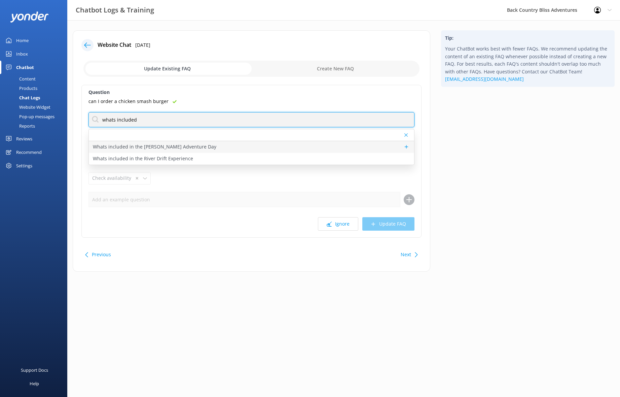
type input "whats included"
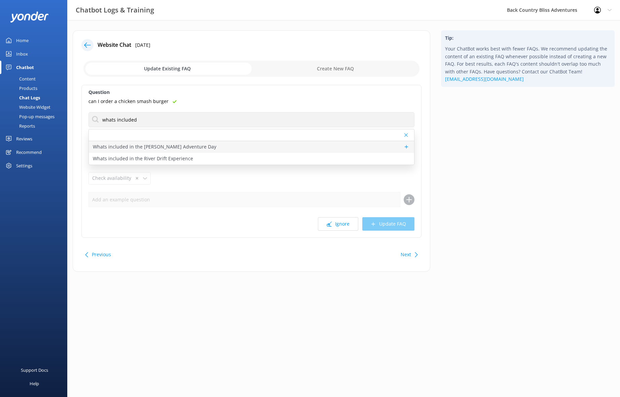
click at [194, 146] on p "Whats included in the [PERSON_NAME] Adventure Day" at bounding box center [154, 146] width 123 height 7
type textarea "The [PERSON_NAME] Adventure Day includes our River Drift Experience, a traditio…"
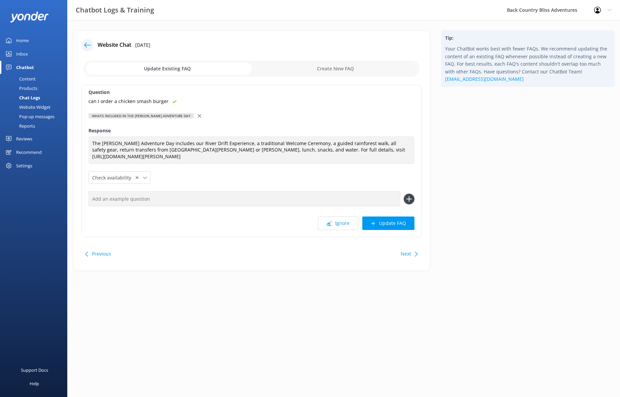
click at [181, 201] on input "text" at bounding box center [244, 198] width 312 height 15
paste input "can I order a chicken smash burger"
type input "can I order a chicken smash burger"
click at [410, 198] on icon at bounding box center [409, 198] width 11 height 11
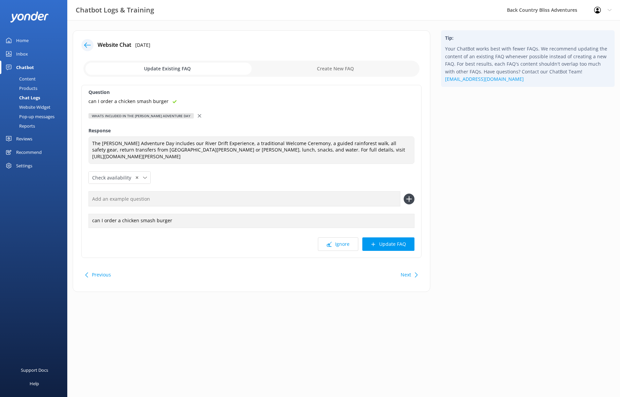
click at [400, 243] on button "Update FAQ" at bounding box center [388, 243] width 52 height 13
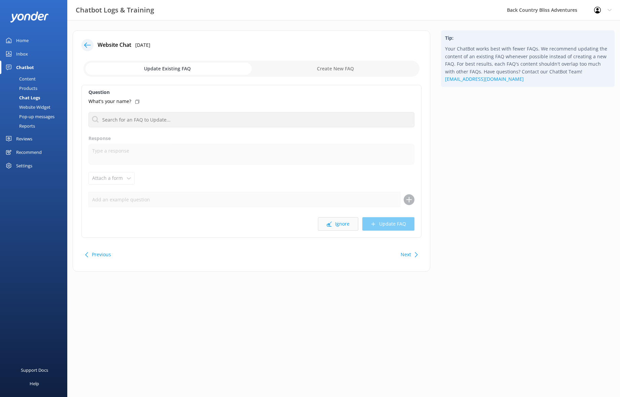
click at [341, 225] on button "Ignore" at bounding box center [338, 223] width 40 height 13
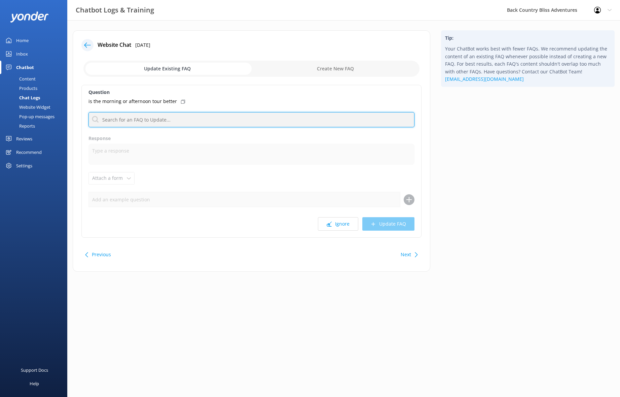
click at [183, 117] on input "text" at bounding box center [251, 119] width 326 height 15
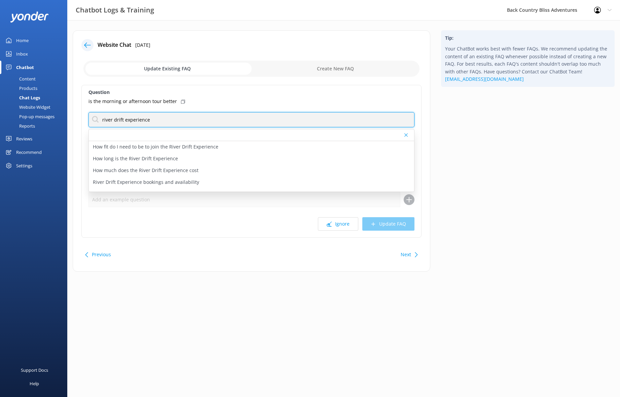
drag, startPoint x: 165, startPoint y: 116, endPoint x: 26, endPoint y: 111, distance: 140.0
click at [88, 112] on input "river drift experience" at bounding box center [251, 119] width 326 height 15
type input "river drift experience"
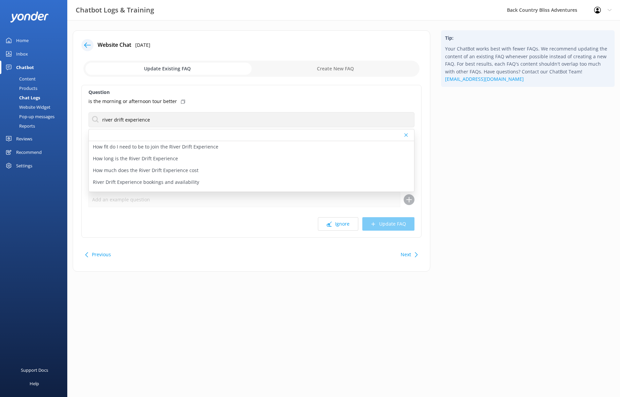
click at [214, 93] on label "Question" at bounding box center [251, 91] width 326 height 7
click at [181, 101] on icon at bounding box center [183, 102] width 4 height 4
click at [337, 65] on input "checkbox" at bounding box center [251, 69] width 336 height 16
checkbox input "true"
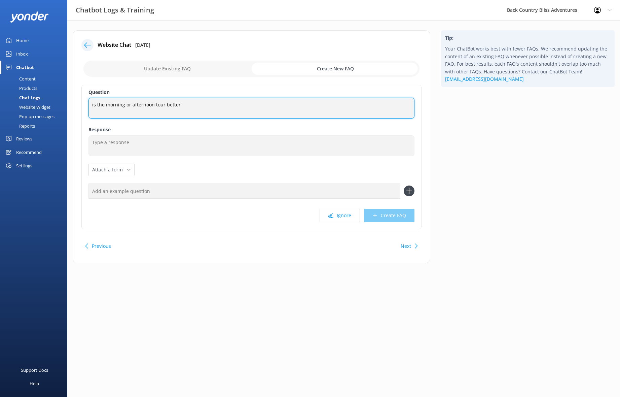
click at [155, 98] on textarea "is the morning or afternoon tour better" at bounding box center [251, 108] width 326 height 21
click at [197, 103] on textarea "is the morning or afternoon tour better" at bounding box center [251, 108] width 326 height 21
drag, startPoint x: 196, startPoint y: 113, endPoint x: 68, endPoint y: 102, distance: 127.9
click at [88, 102] on textarea "is the morning or afternoon tour better" at bounding box center [251, 108] width 326 height 21
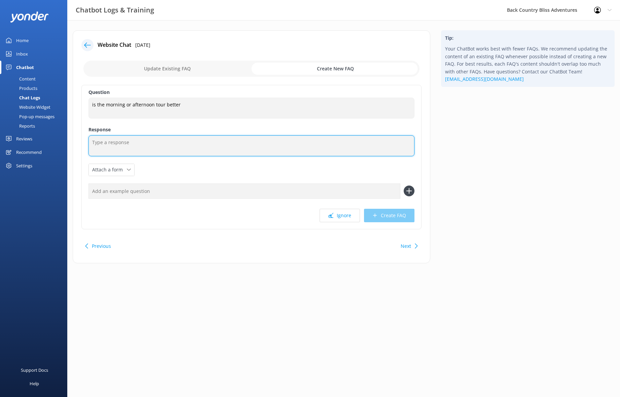
click at [191, 144] on textarea at bounding box center [251, 145] width 326 height 21
paste textarea "Both are amazing — it really just depends on how you’d like your day to flow. M…"
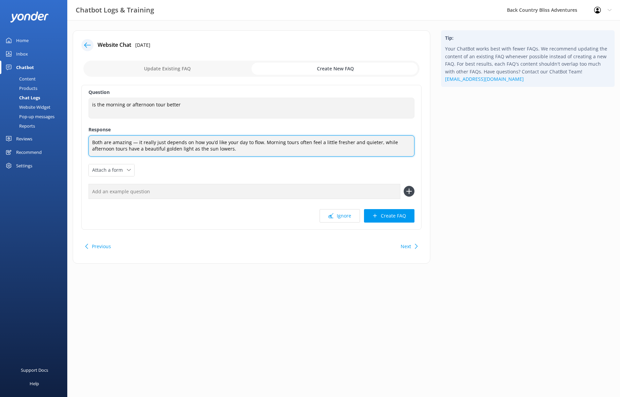
click at [366, 142] on textarea "Both are amazing — it really just depends on how you’d like your day to flow. M…" at bounding box center [251, 145] width 326 height 21
click at [189, 149] on textarea "Both are amazing — it really just depends on how you’d like your day to flow. M…" at bounding box center [251, 145] width 326 height 21
type textarea "Both are amazing — it really just depends on how you’d like your day to flow. M…"
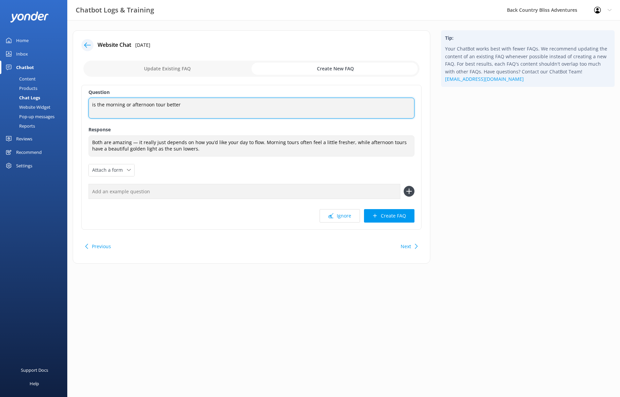
click at [191, 105] on textarea "is the morning or afternoon tour better" at bounding box center [251, 108] width 326 height 21
drag, startPoint x: 198, startPoint y: 106, endPoint x: 52, endPoint y: 103, distance: 145.6
click at [88, 103] on textarea "is the morning or afternoon tour better" at bounding box center [251, 108] width 326 height 21
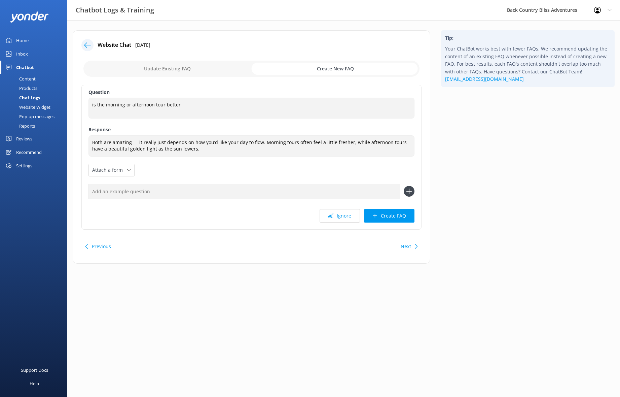
click at [122, 185] on input "text" at bounding box center [244, 191] width 312 height 15
click at [125, 189] on input "text" at bounding box center [244, 191] width 312 height 15
paste input "is the morning or afternoon tour better"
type input "is the morning or afternoon tour better?"
click at [410, 190] on icon at bounding box center [409, 191] width 11 height 11
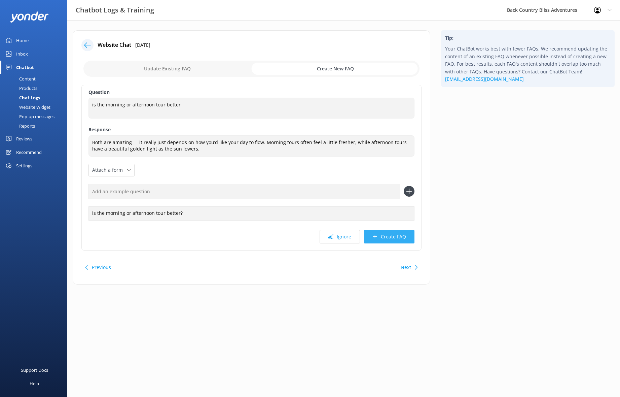
click at [396, 237] on button "Create FAQ" at bounding box center [389, 236] width 50 height 13
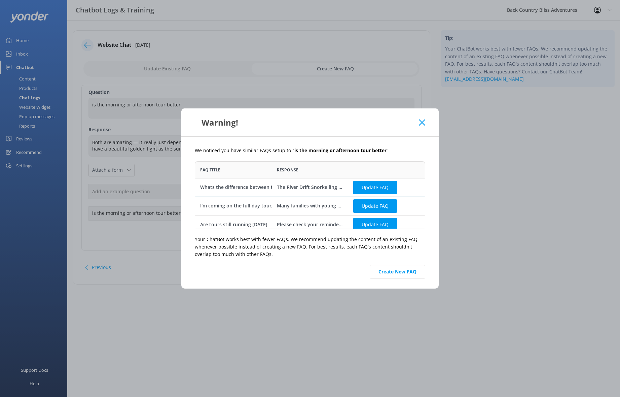
scroll to position [63, 225]
click at [253, 186] on div "Whats the difference between the tours" at bounding box center [246, 186] width 92 height 7
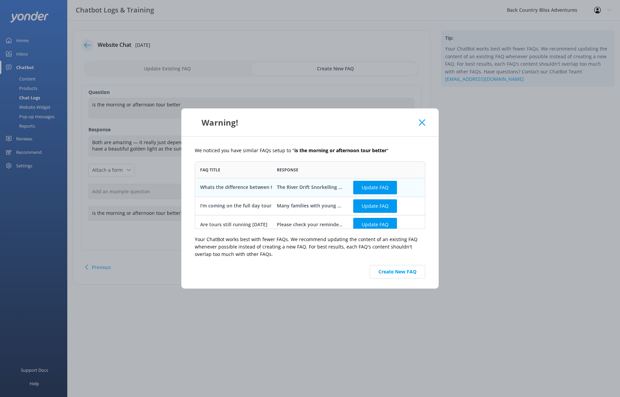
click at [246, 187] on div "Whats the difference between the tours" at bounding box center [246, 186] width 92 height 7
drag, startPoint x: 206, startPoint y: 186, endPoint x: 310, endPoint y: 183, distance: 104.3
click at [272, 184] on div "Whats the difference between the tours" at bounding box center [233, 187] width 77 height 18
click at [256, 185] on div "Whats the difference between the tours" at bounding box center [246, 186] width 92 height 7
click at [299, 189] on div "The River Drift Snorkelling tour is a relaxed, 2-hour experience floating down …" at bounding box center [310, 186] width 67 height 7
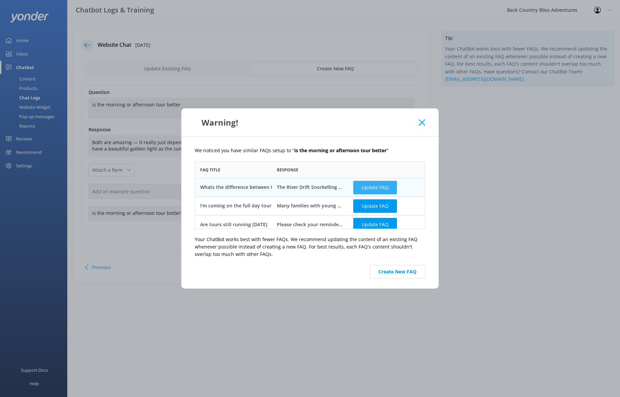
click at [379, 187] on button "Update FAQ" at bounding box center [375, 186] width 44 height 13
checkbox input "false"
type textarea "The River Drift Snorkelling tour is a relaxed, 2-hour experience floating down …"
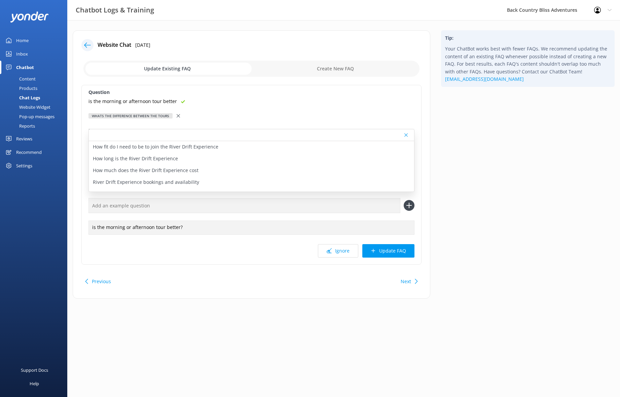
click at [313, 89] on label "Question" at bounding box center [251, 91] width 326 height 7
click at [504, 122] on div "Tip: Your ChatBot works best with fewer FAQs. We recommend updating the content…" at bounding box center [528, 167] width 184 height 275
click at [406, 134] on icon at bounding box center [405, 135] width 3 height 4
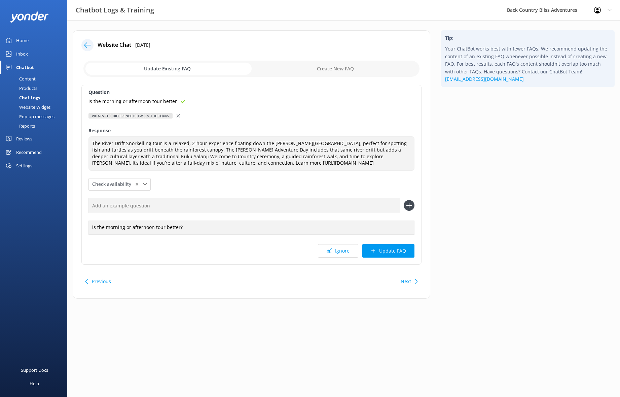
click at [27, 78] on div "Content" at bounding box center [20, 78] width 32 height 9
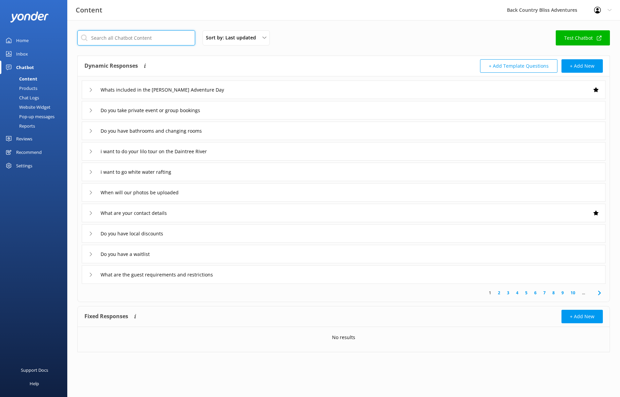
click at [158, 38] on input "text" at bounding box center [136, 37] width 118 height 15
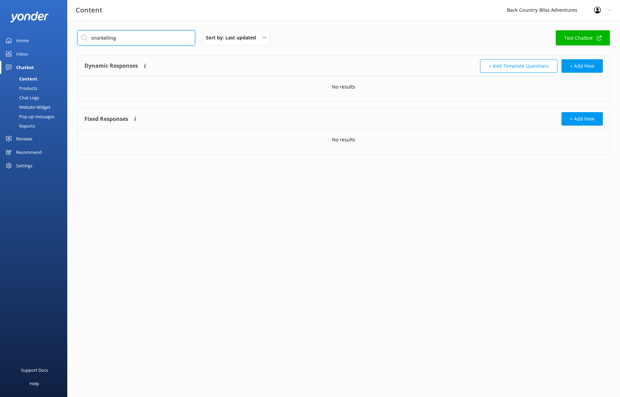
click at [169, 42] on input "snorkelling" at bounding box center [136, 37] width 118 height 15
type input "snorkelling"
click at [374, 38] on div "snorkelling Sort by: Last updated Title (A-Z) Last updated Test Chatbot" at bounding box center [343, 39] width 532 height 19
drag, startPoint x: 138, startPoint y: 39, endPoint x: 68, endPoint y: 35, distance: 70.1
click at [77, 35] on input "snorkelling" at bounding box center [136, 37] width 118 height 15
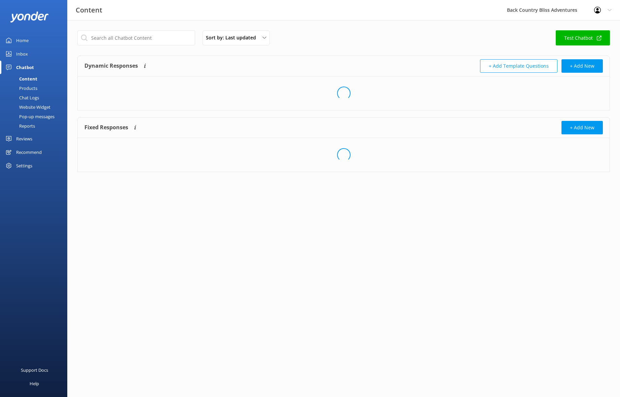
click at [368, 42] on div "Sort by: Last updated Title (A-Z) Last updated Test Chatbot" at bounding box center [343, 39] width 532 height 19
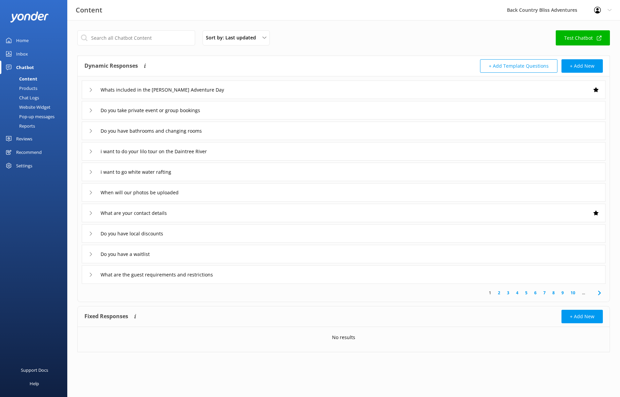
click at [499, 293] on link "2" at bounding box center [498, 292] width 9 height 6
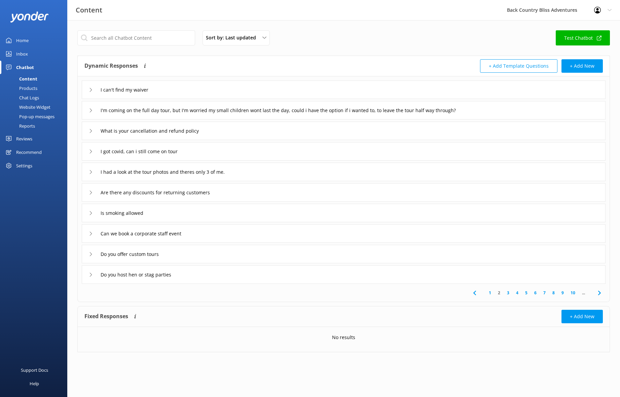
click at [509, 294] on link "3" at bounding box center [507, 292] width 9 height 6
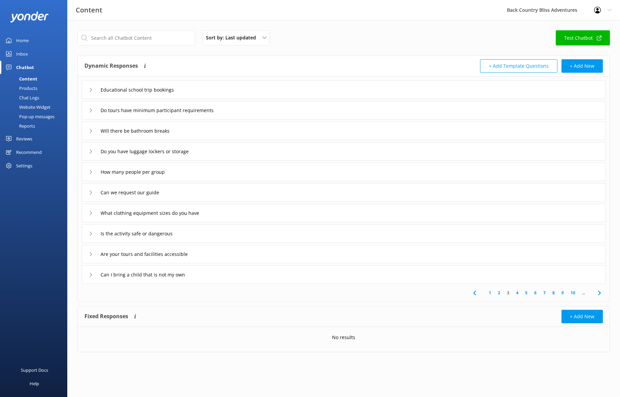
click at [518, 292] on link "4" at bounding box center [517, 292] width 9 height 6
click at [583, 42] on link "Test Chatbot" at bounding box center [583, 37] width 54 height 15
click at [574, 294] on link "10" at bounding box center [572, 292] width 11 height 6
click at [571, 291] on link "13" at bounding box center [570, 292] width 11 height 6
click at [583, 293] on link "14" at bounding box center [582, 292] width 11 height 6
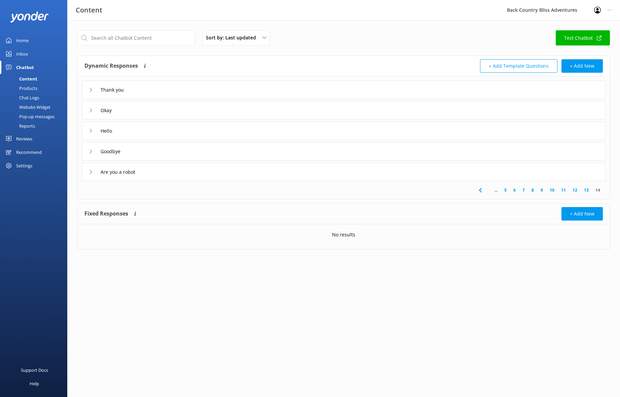
click at [92, 131] on icon at bounding box center [91, 131] width 4 height 4
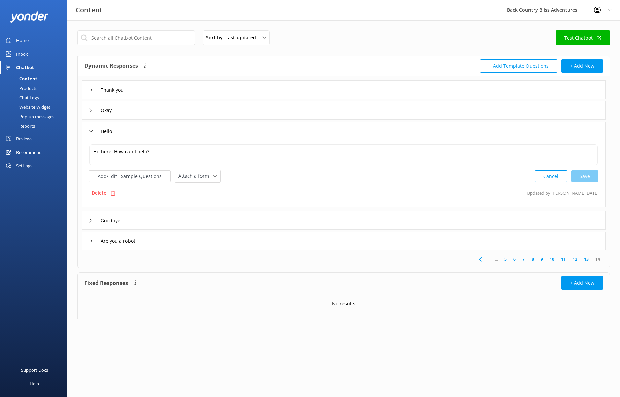
click at [92, 131] on icon at bounding box center [91, 131] width 4 height 4
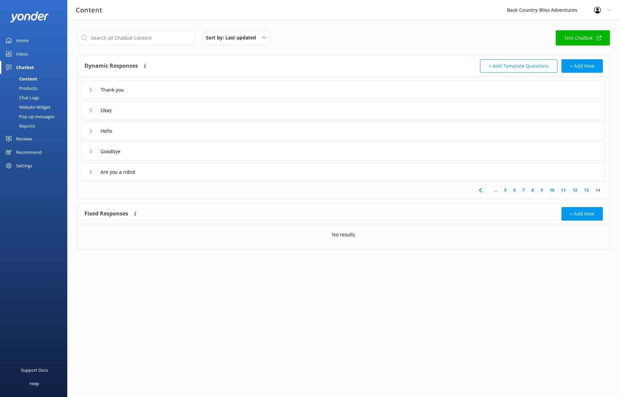
click at [90, 110] on icon at bounding box center [91, 110] width 4 height 4
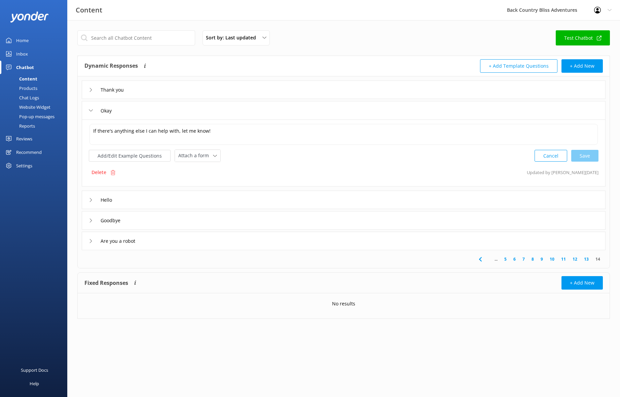
click at [91, 109] on icon at bounding box center [91, 110] width 4 height 4
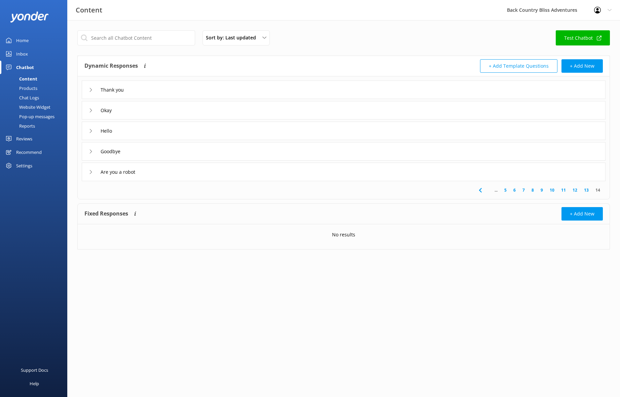
click at [89, 89] on icon at bounding box center [91, 90] width 4 height 4
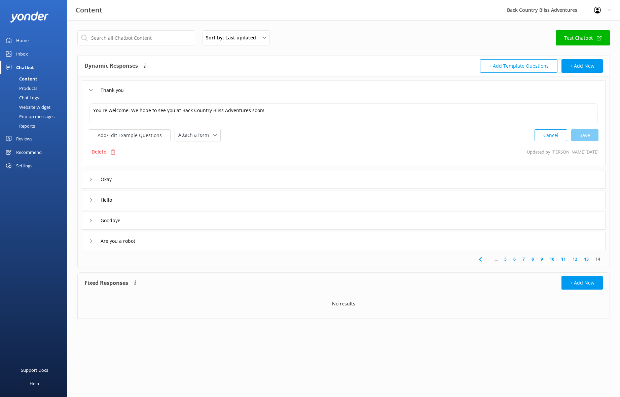
click at [91, 88] on icon at bounding box center [91, 90] width 4 height 4
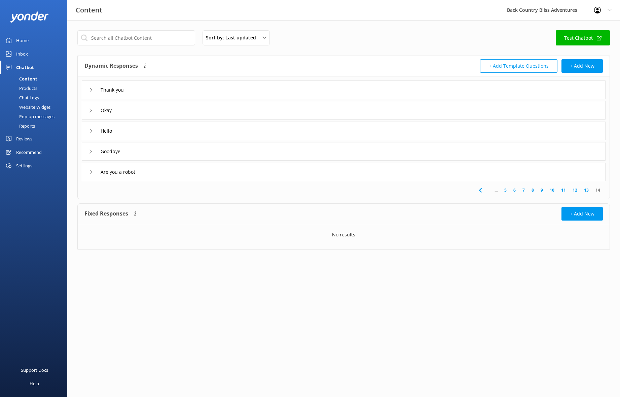
click at [91, 150] on icon at bounding box center [91, 151] width 4 height 4
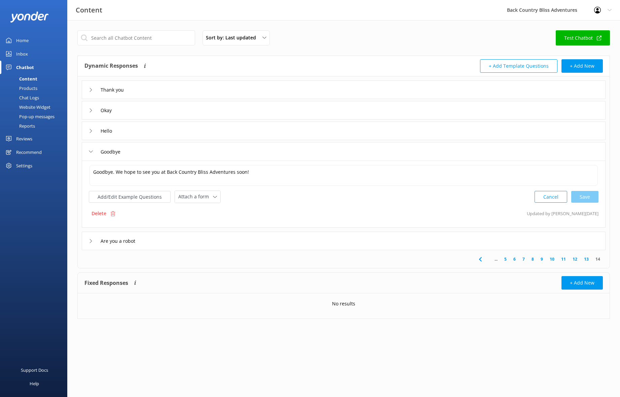
click at [91, 151] on icon at bounding box center [91, 151] width 4 height 4
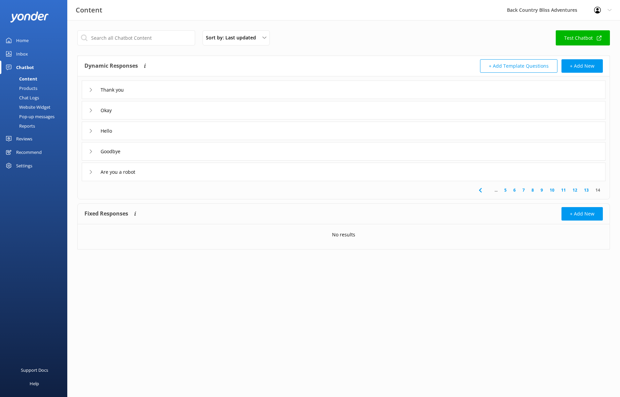
click at [94, 170] on div "Are you a robot" at bounding box center [114, 171] width 51 height 11
